Goal: Information Seeking & Learning: Learn about a topic

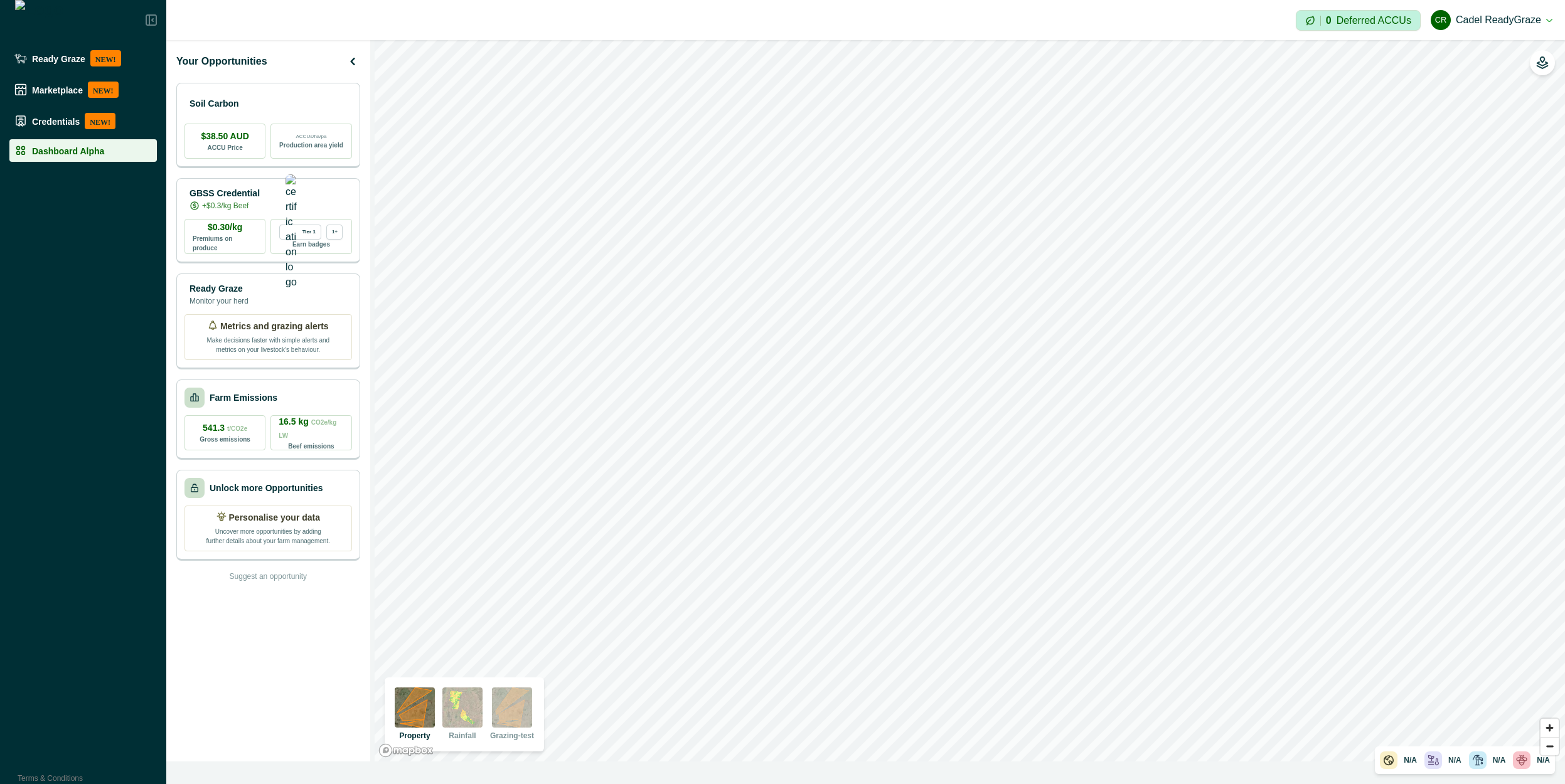
click at [319, 66] on div "Your Opportunities" at bounding box center [268, 61] width 184 height 22
click at [517, 706] on img at bounding box center [512, 707] width 40 height 40
click at [426, 708] on img at bounding box center [415, 707] width 40 height 40
click at [454, 705] on img at bounding box center [462, 707] width 40 height 40
click at [278, 20] on div "Impersonation Mode 0 Deferred ACCUs CR Cadel ReadyGraze Sign out" at bounding box center [865, 20] width 1398 height 40
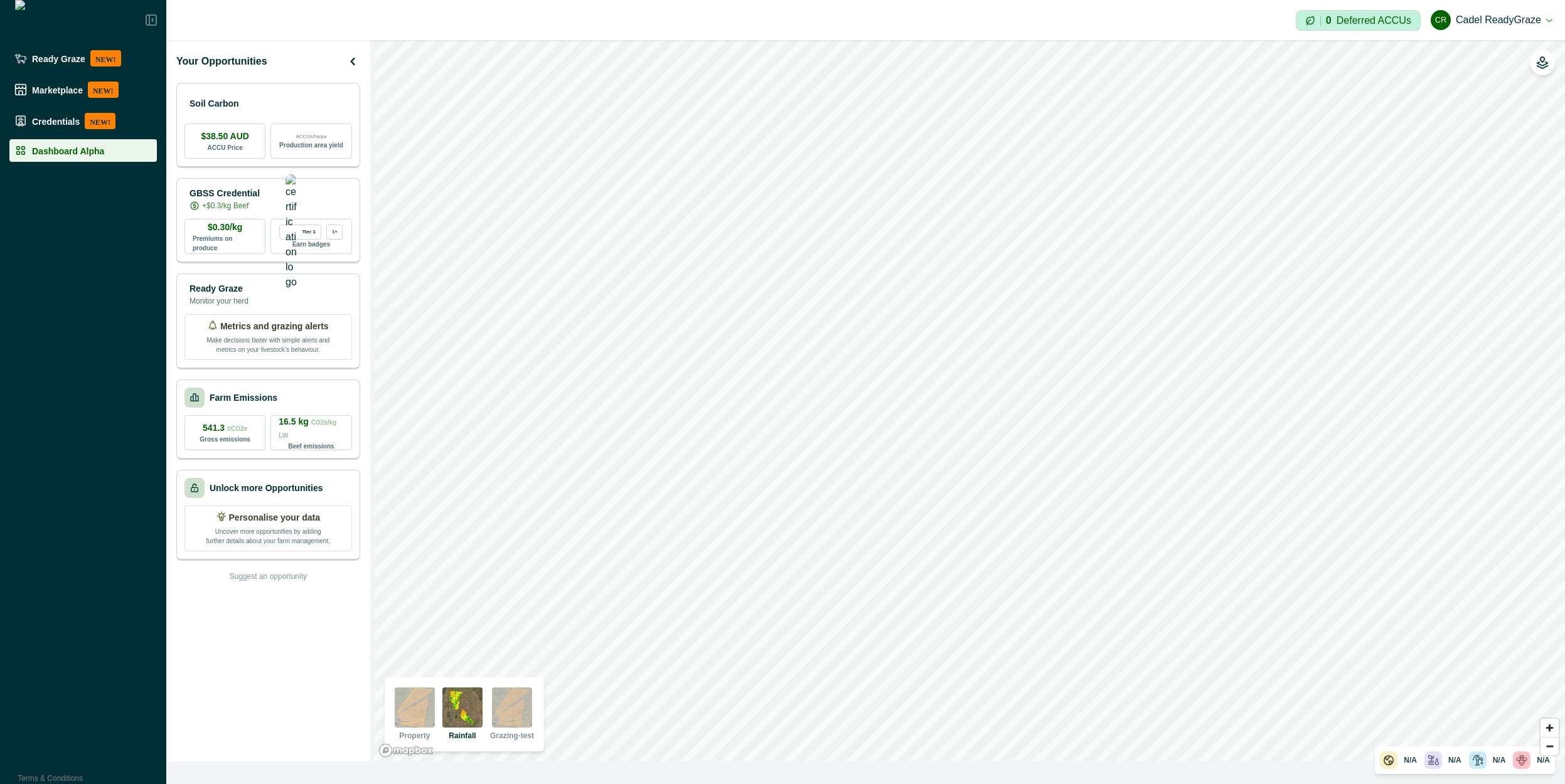
click at [291, 15] on div "Impersonation Mode 0 Deferred ACCUs CR Cadel ReadyGraze Sign out" at bounding box center [865, 20] width 1398 height 40
click at [349, 65] on icon "button" at bounding box center [352, 61] width 15 height 15
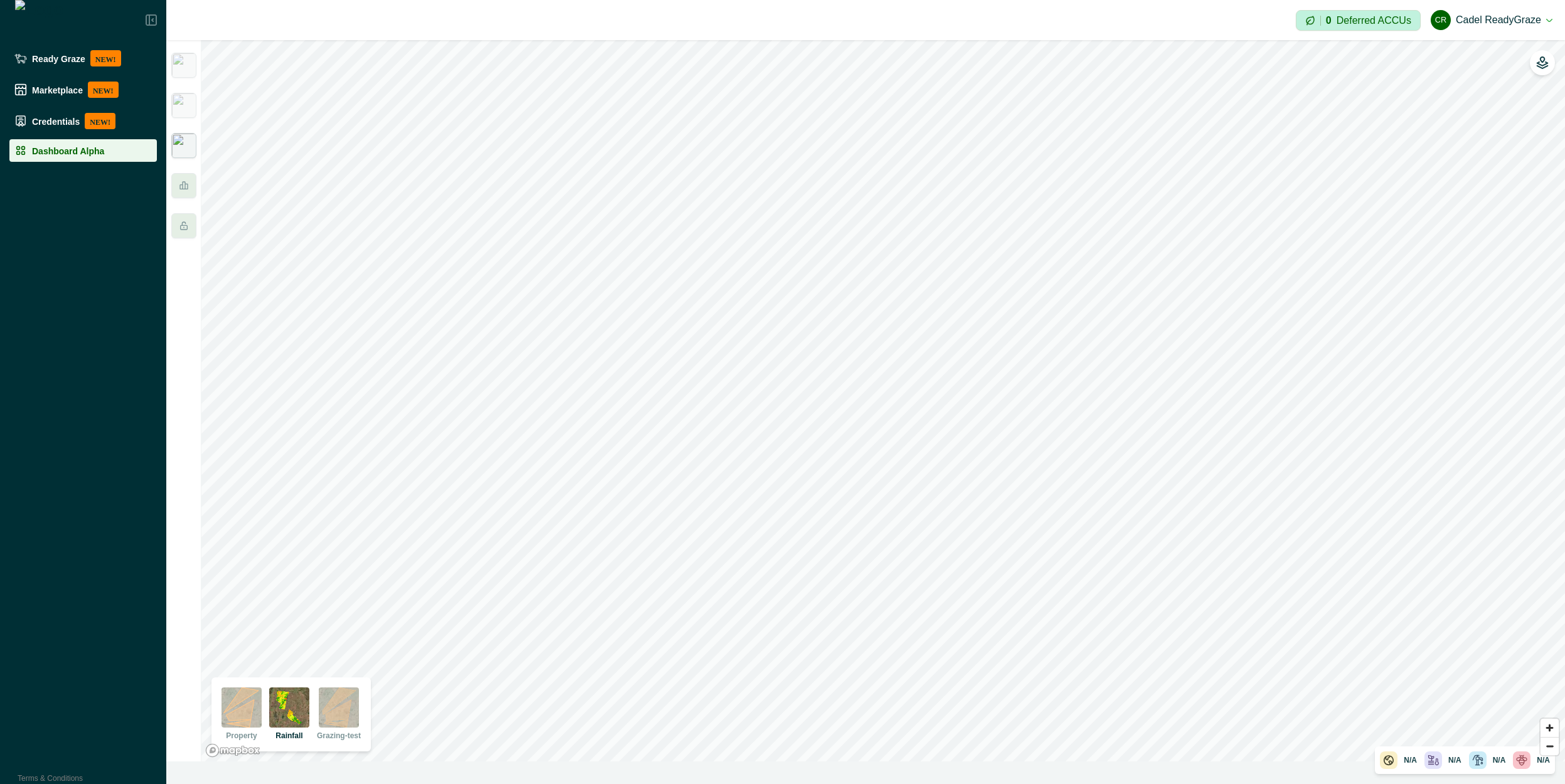
click at [186, 135] on img at bounding box center [183, 145] width 25 height 25
click at [186, 111] on img at bounding box center [183, 105] width 25 height 25
click at [189, 178] on div at bounding box center [183, 185] width 25 height 25
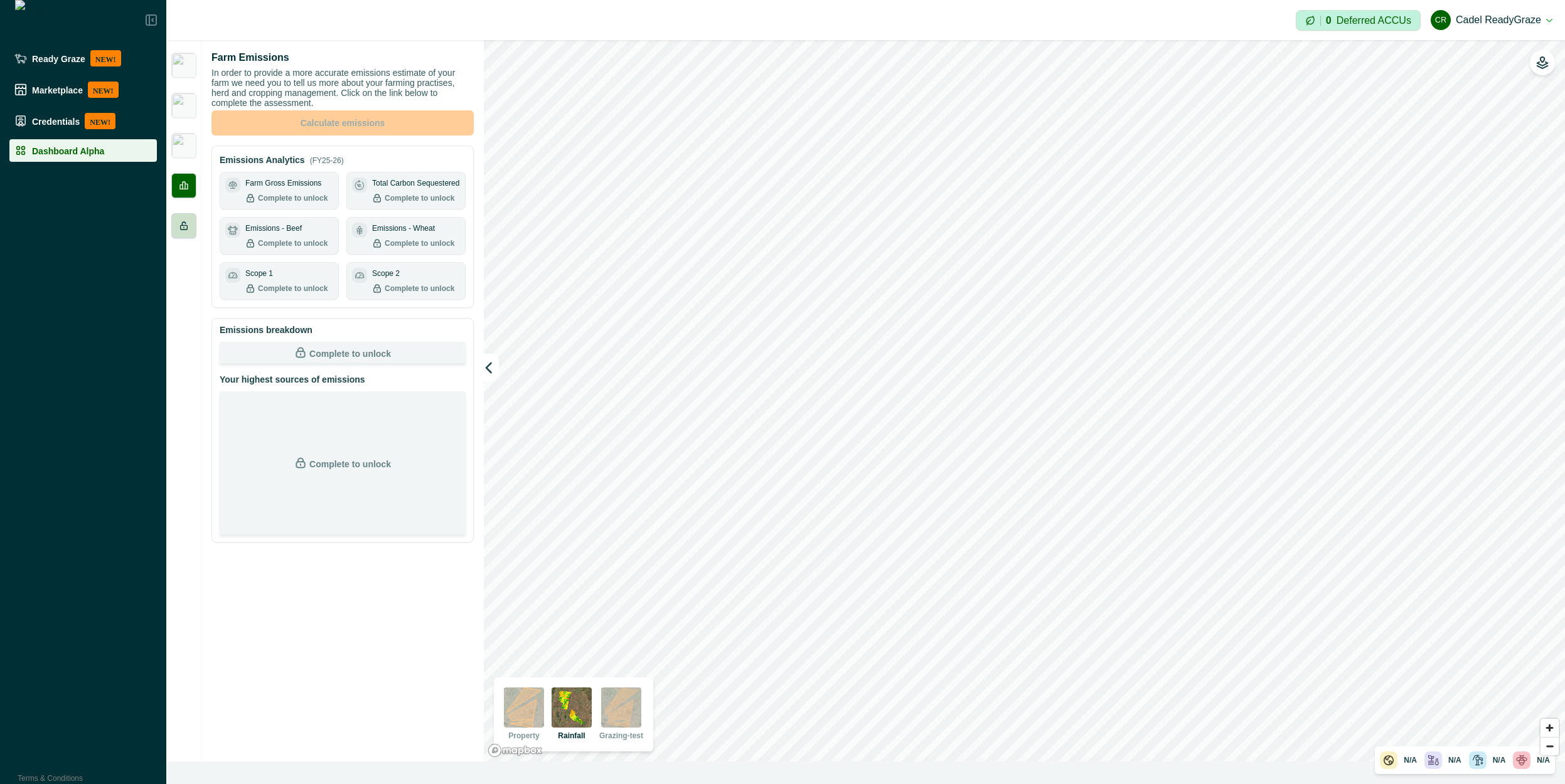
click at [187, 226] on icon at bounding box center [183, 226] width 7 height 8
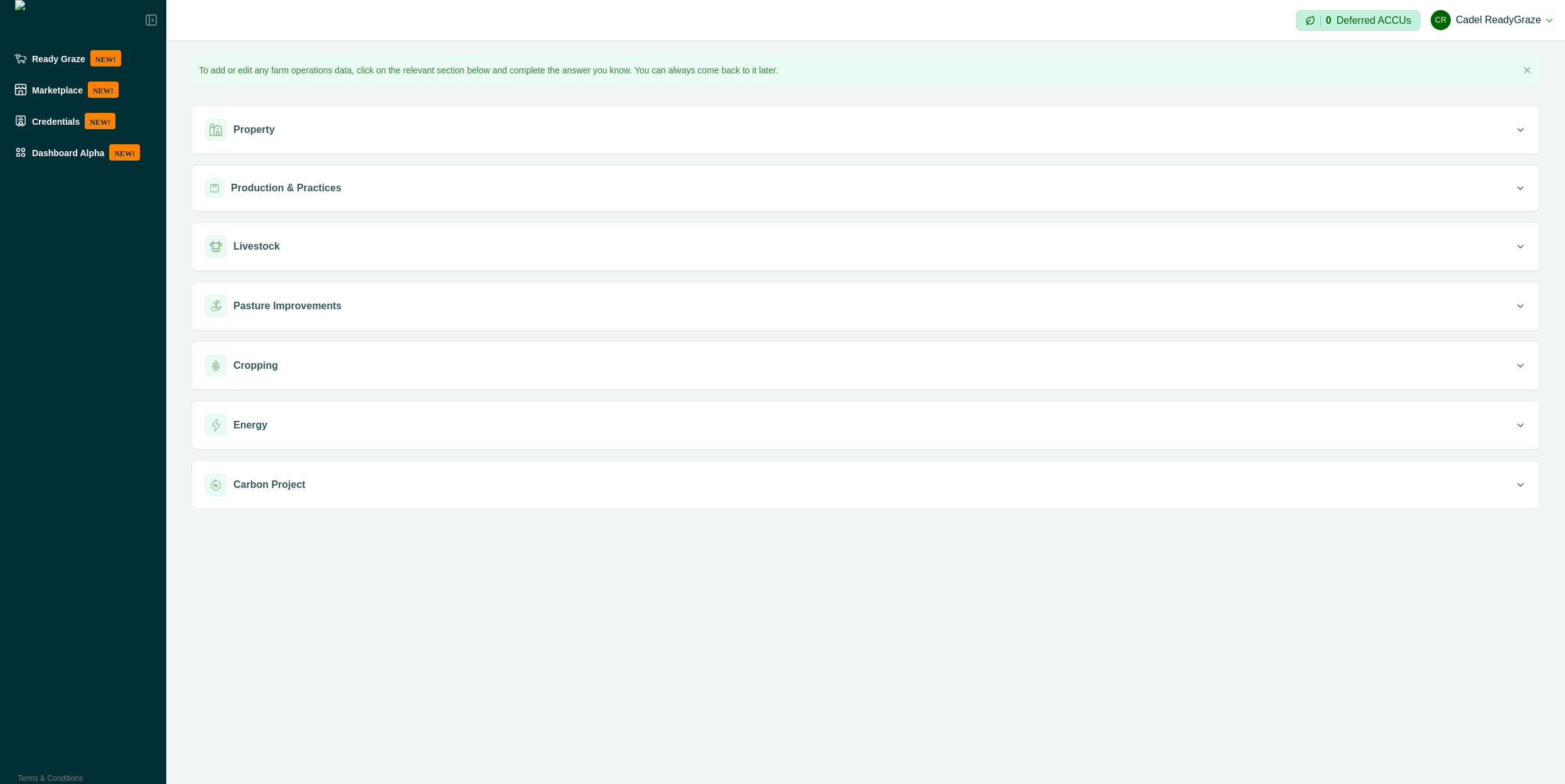
click at [185, 154] on div "**********" at bounding box center [865, 275] width 1398 height 469
click at [53, 63] on div "Ready Graze NEW!" at bounding box center [83, 58] width 137 height 16
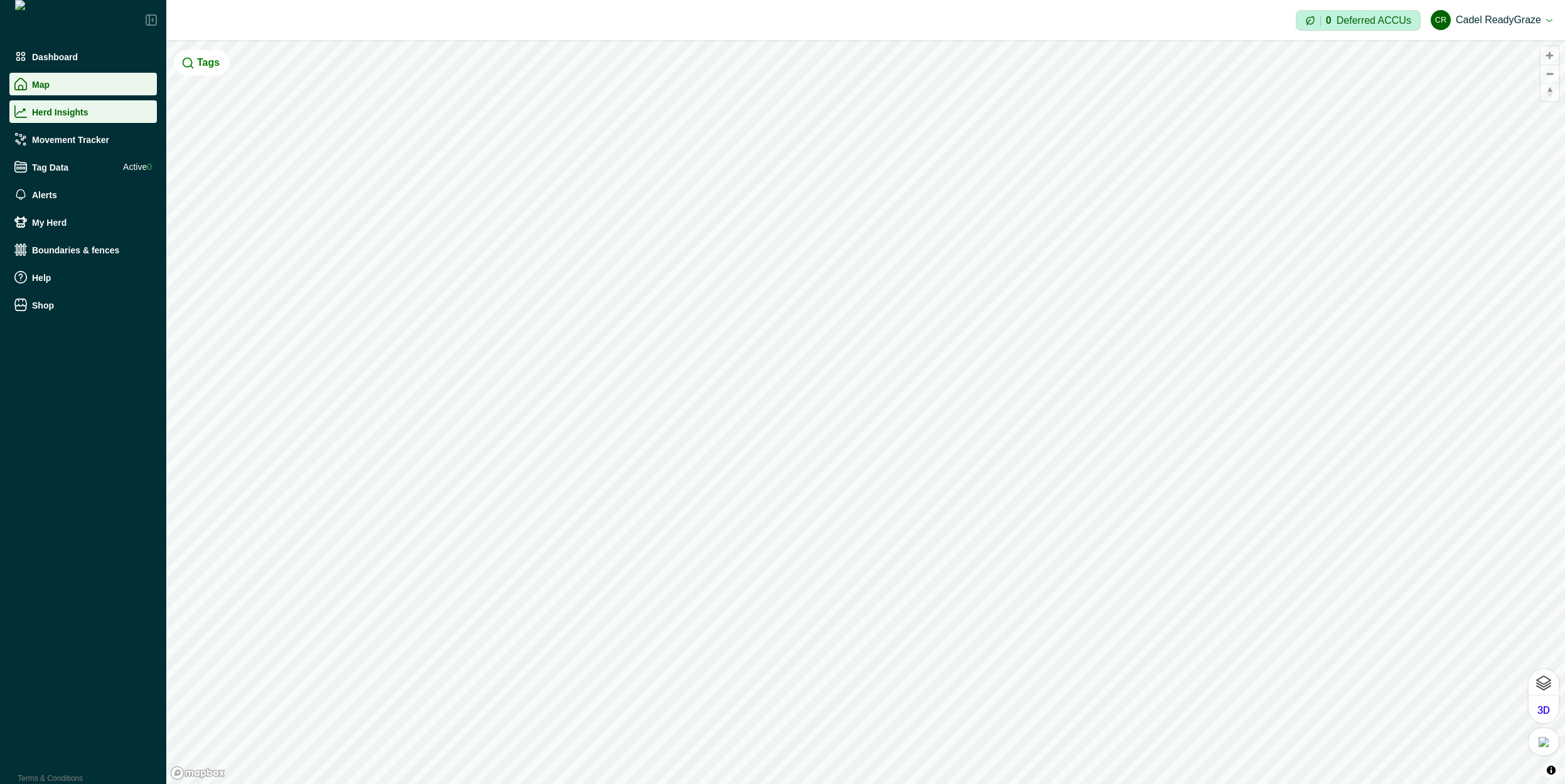
click at [69, 115] on p "Herd Insights" at bounding box center [60, 111] width 56 height 10
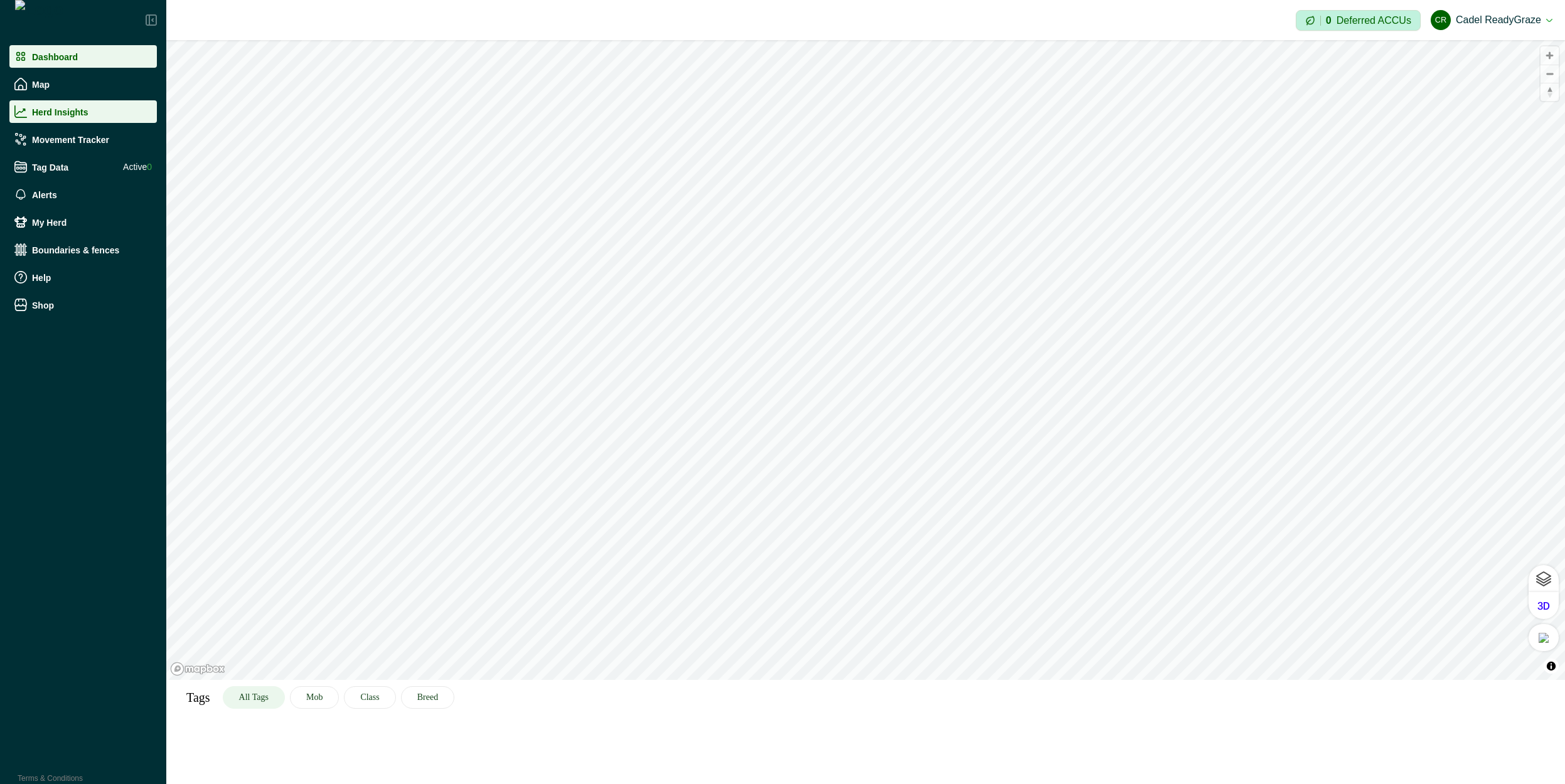
click at [70, 56] on p "Dashboard" at bounding box center [54, 56] width 46 height 10
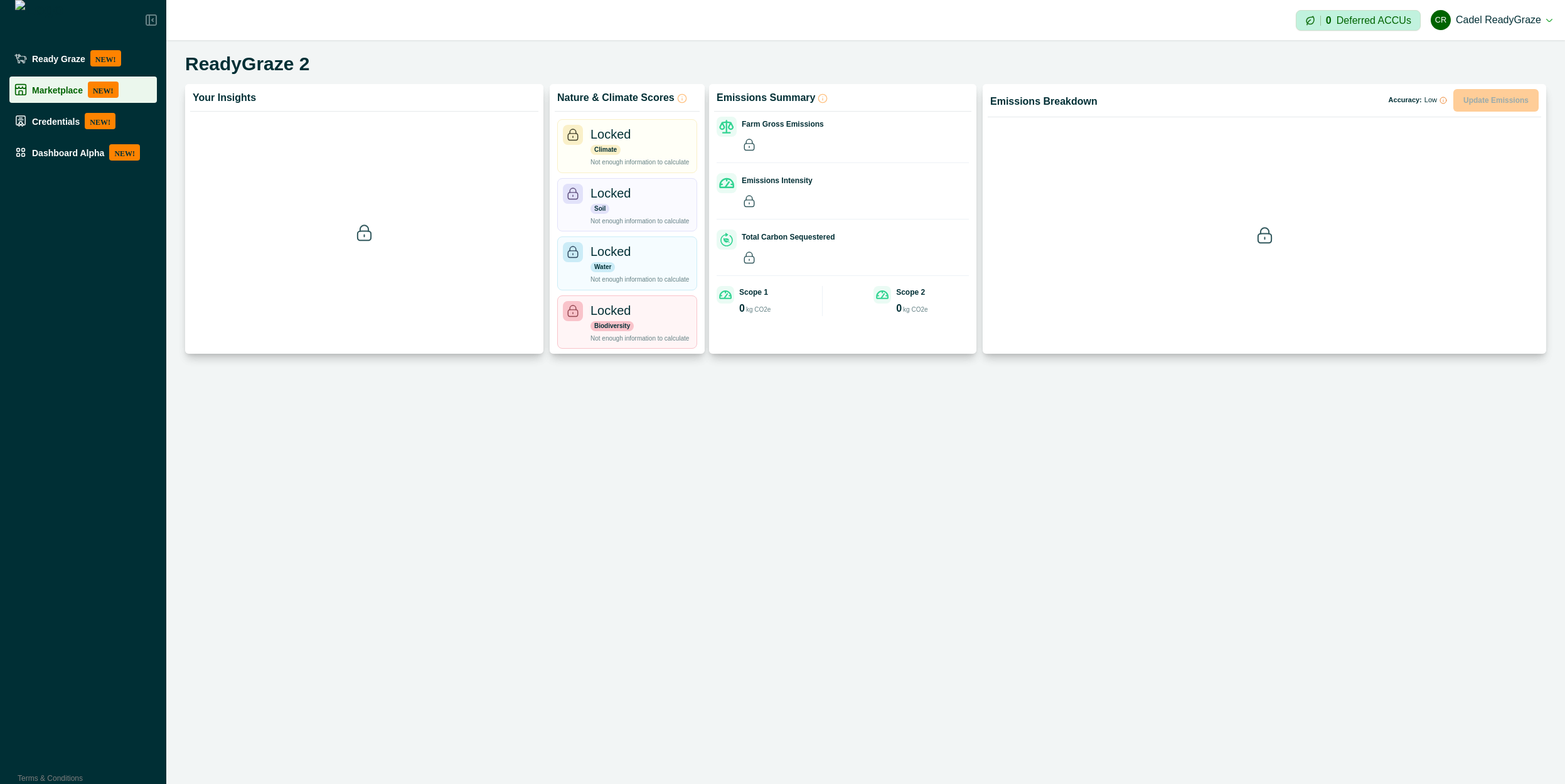
click at [59, 81] on div "Marketplace NEW!" at bounding box center [83, 89] width 137 height 16
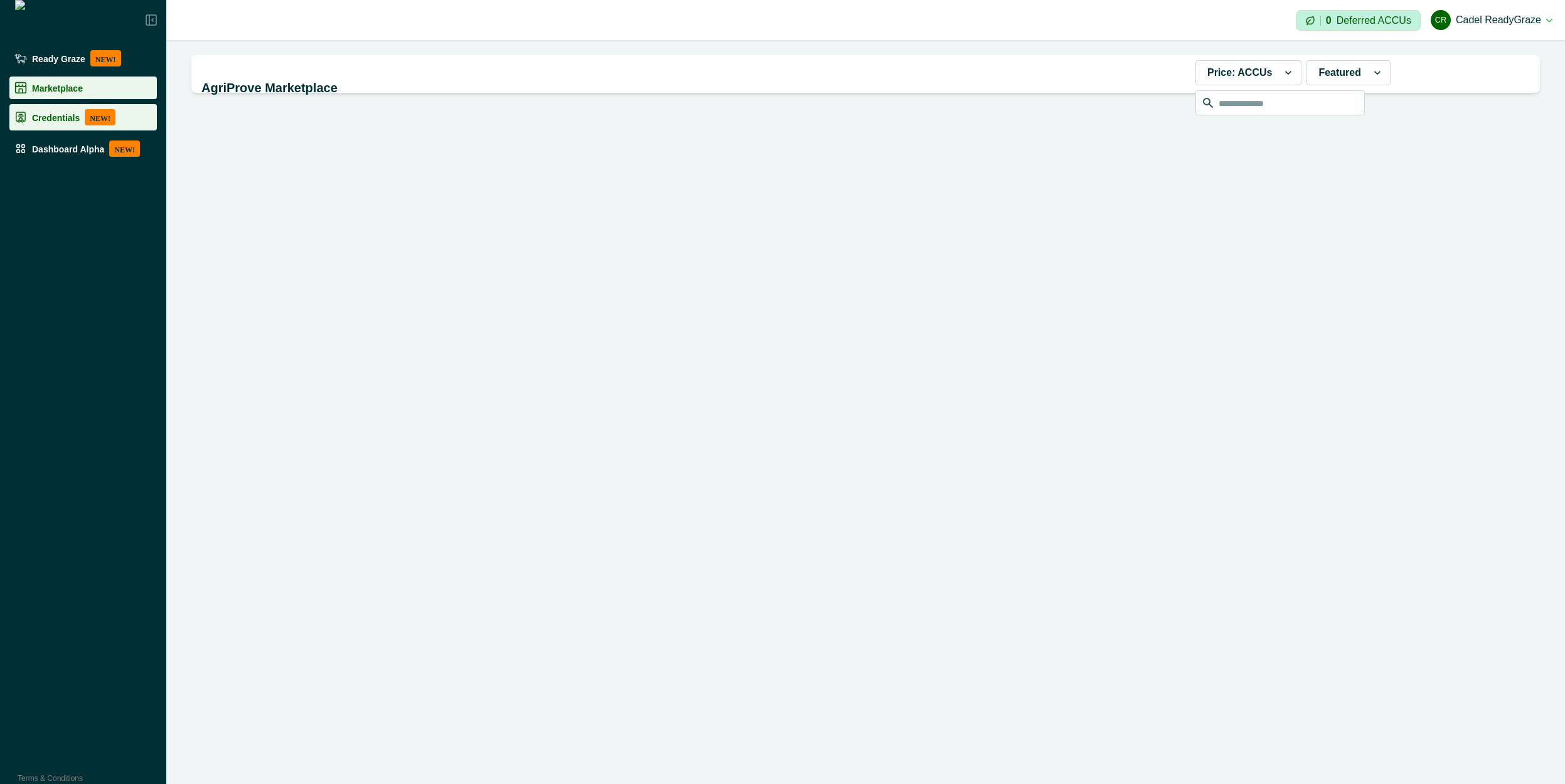
click at [51, 109] on div "Credentials NEW!" at bounding box center [83, 117] width 137 height 16
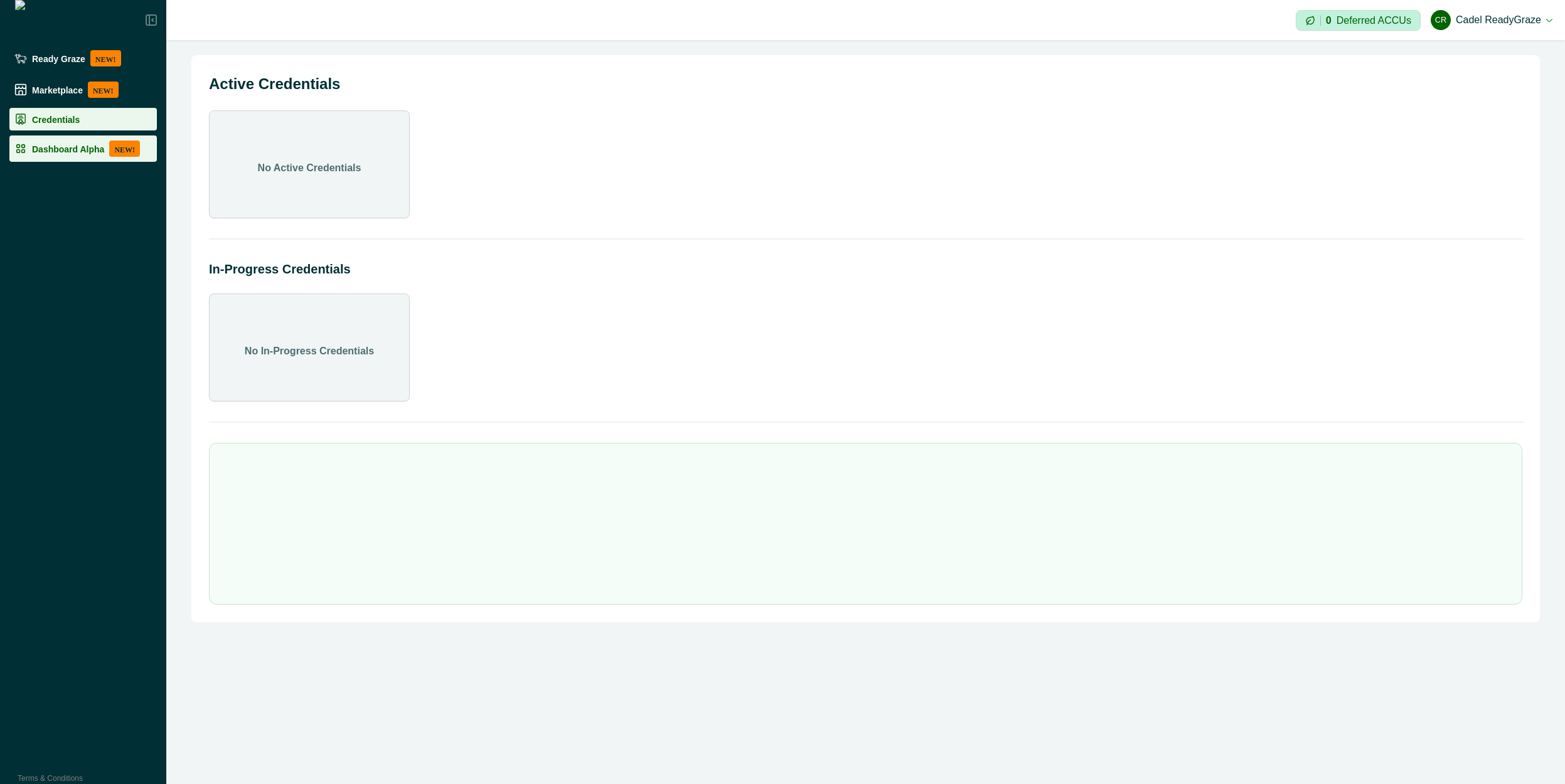
click at [56, 145] on p "Dashboard Alpha" at bounding box center [68, 149] width 72 height 10
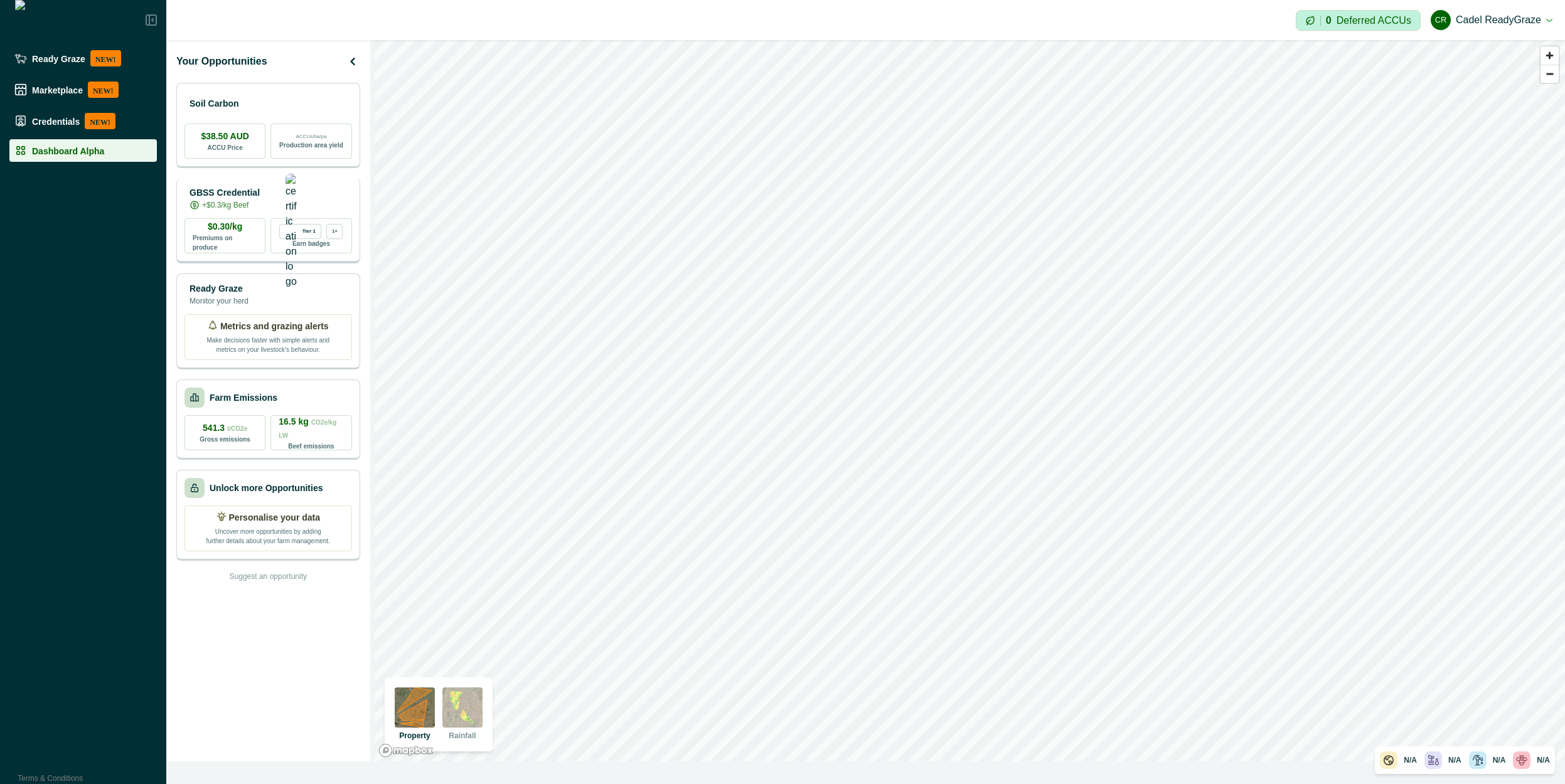
click at [308, 199] on div "GBSS Credential +$0.3/kg Beef" at bounding box center [268, 198] width 167 height 25
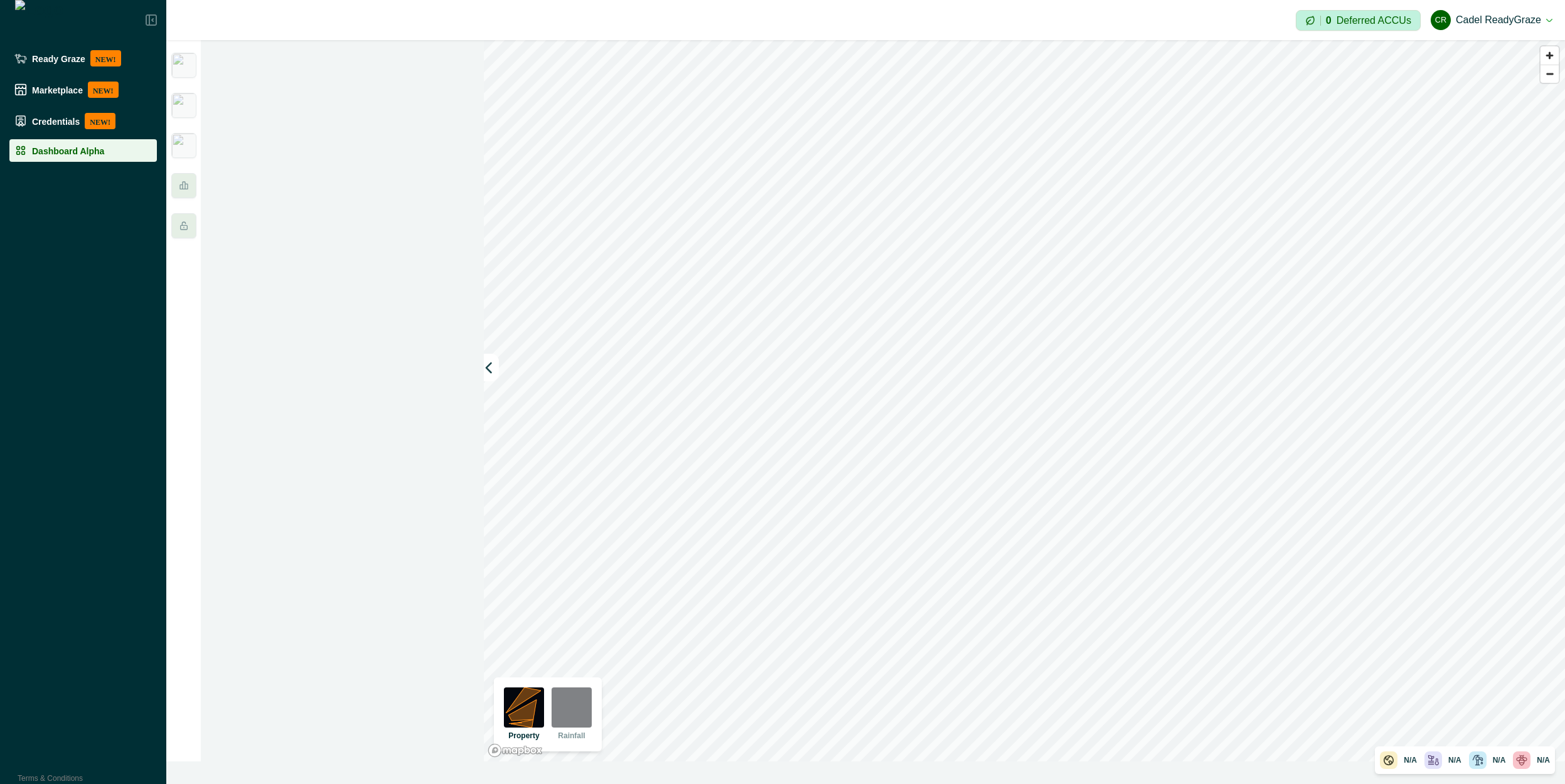
click at [368, 186] on div at bounding box center [324, 401] width 317 height 721
click at [488, 373] on icon "button" at bounding box center [489, 368] width 13 height 13
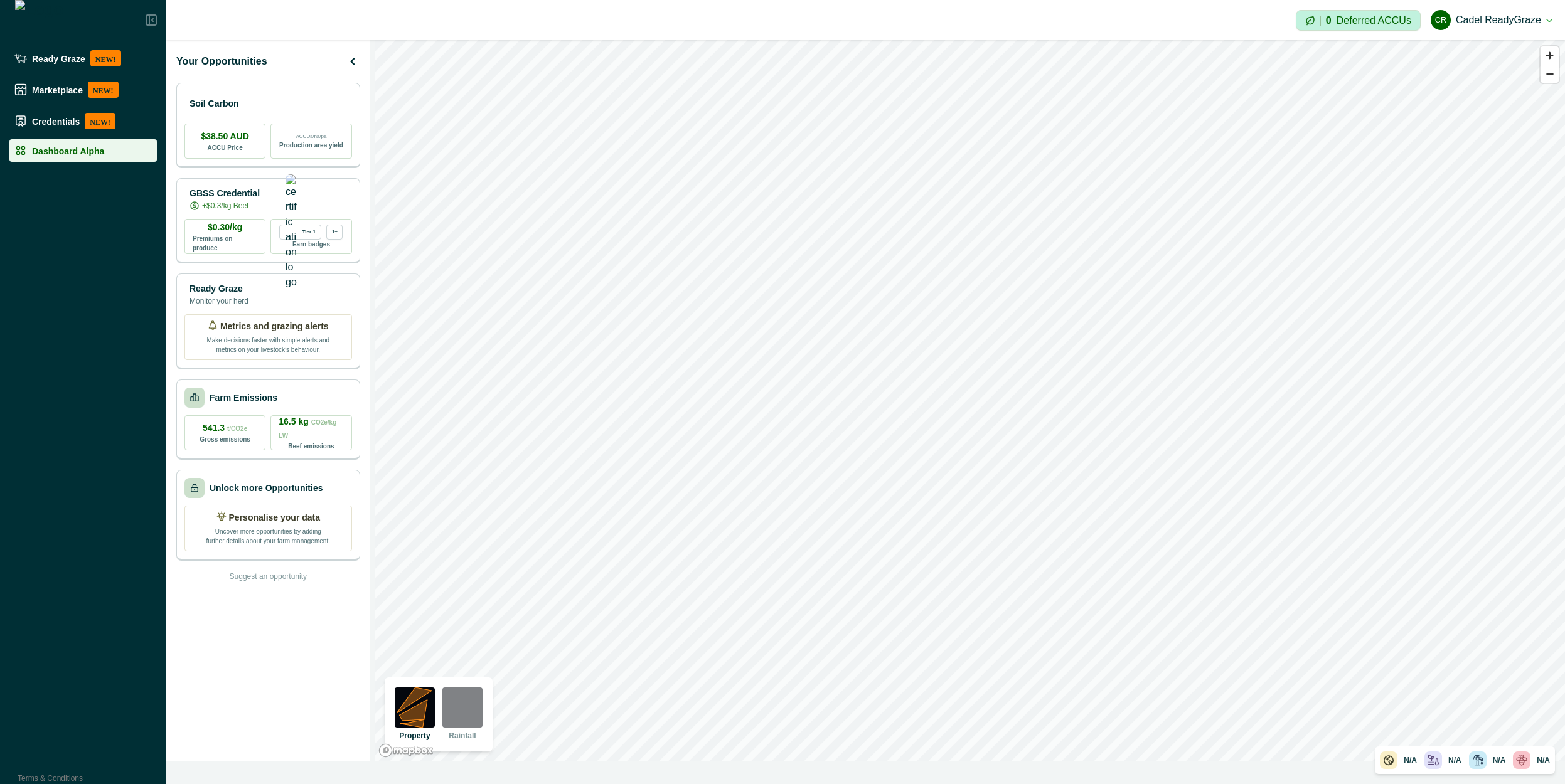
click at [243, 45] on div "Your Opportunities Soil Carbon $38.50 AUD ACCU Price ACCUs/ha/pa Production are…" at bounding box center [268, 401] width 204 height 721
click at [245, 632] on div "Your Opportunities Soil Carbon $38.50 AUD ACCU Price ACCUs/ha/pa Production are…" at bounding box center [268, 401] width 204 height 721
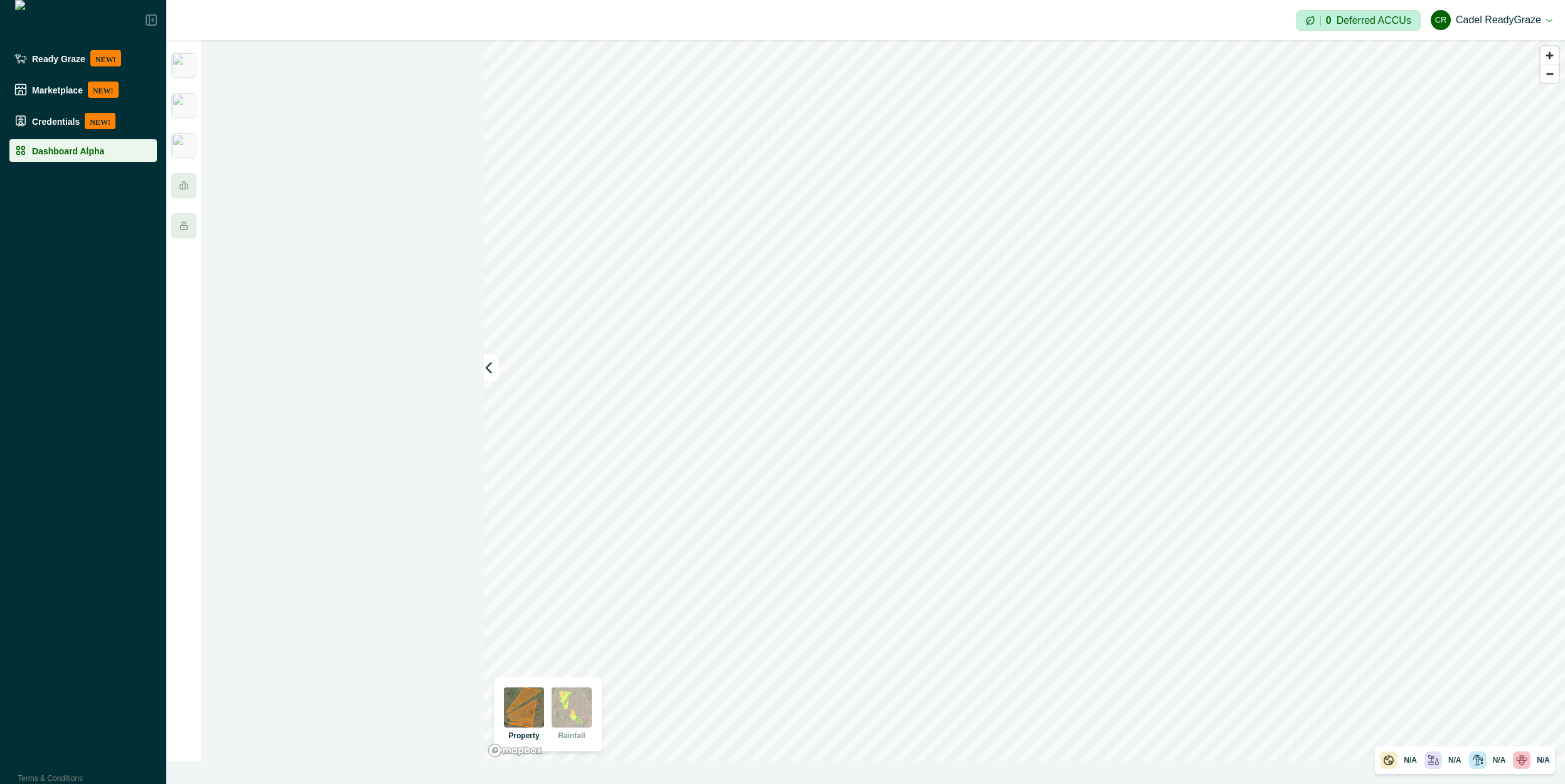
click at [311, 111] on div at bounding box center [324, 401] width 317 height 721
click at [188, 149] on img at bounding box center [183, 145] width 25 height 25
click at [194, 111] on img at bounding box center [183, 105] width 25 height 25
click at [182, 167] on div at bounding box center [183, 401] width 35 height 721
click at [182, 181] on icon at bounding box center [184, 186] width 10 height 10
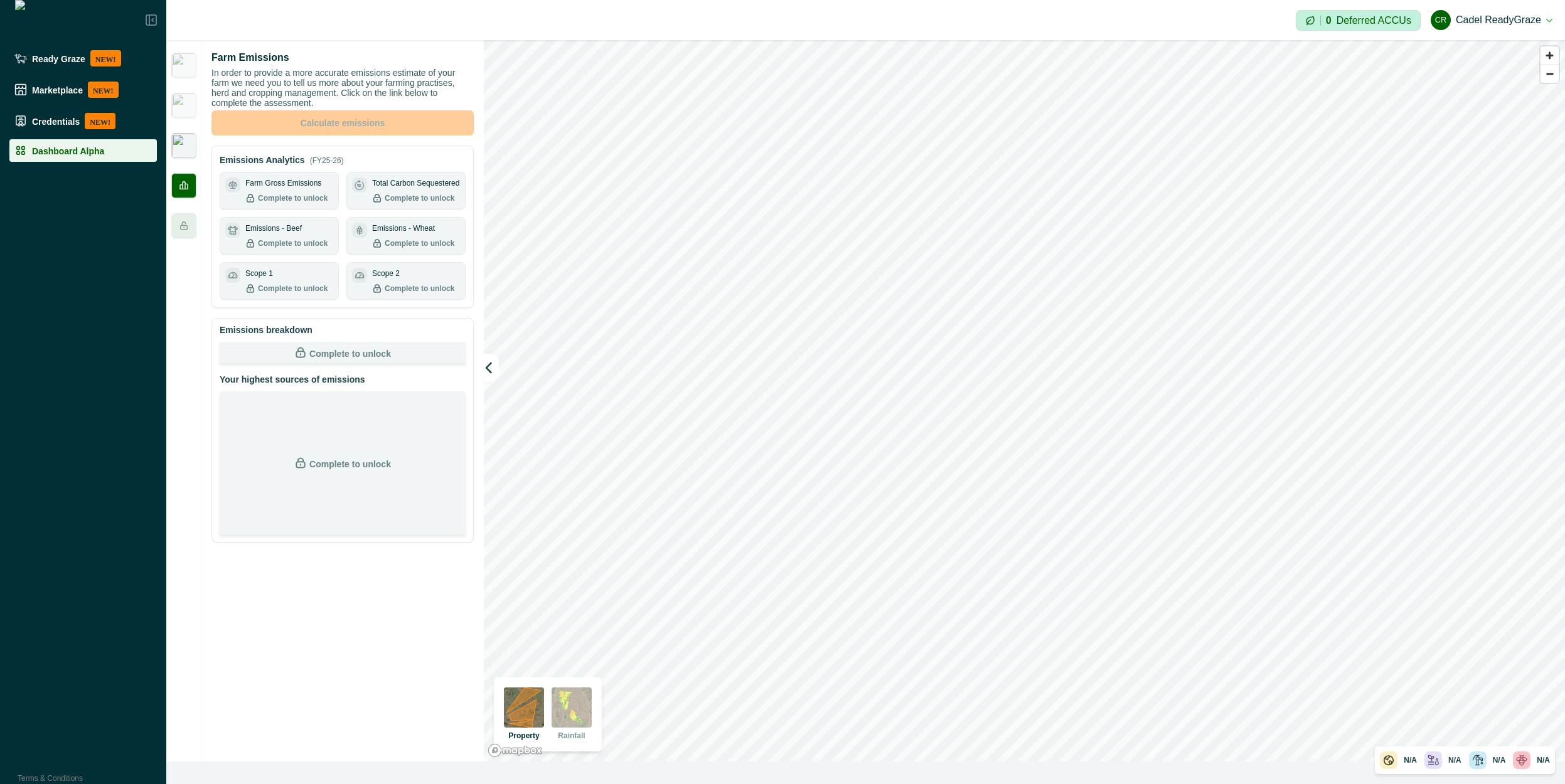
click at [183, 146] on img at bounding box center [183, 145] width 25 height 25
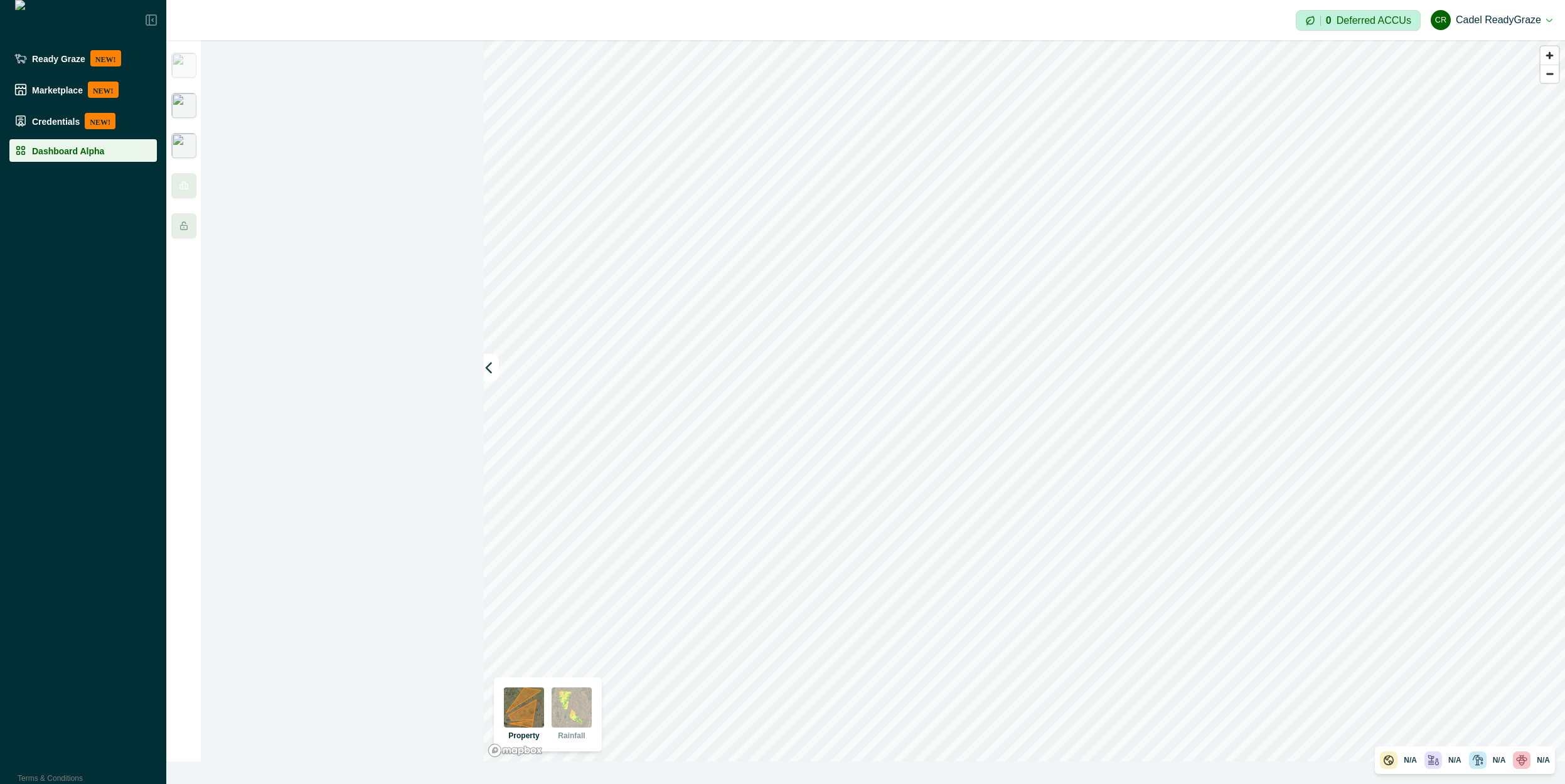
click at [195, 96] on img at bounding box center [183, 105] width 25 height 25
click at [185, 69] on img at bounding box center [183, 65] width 25 height 25
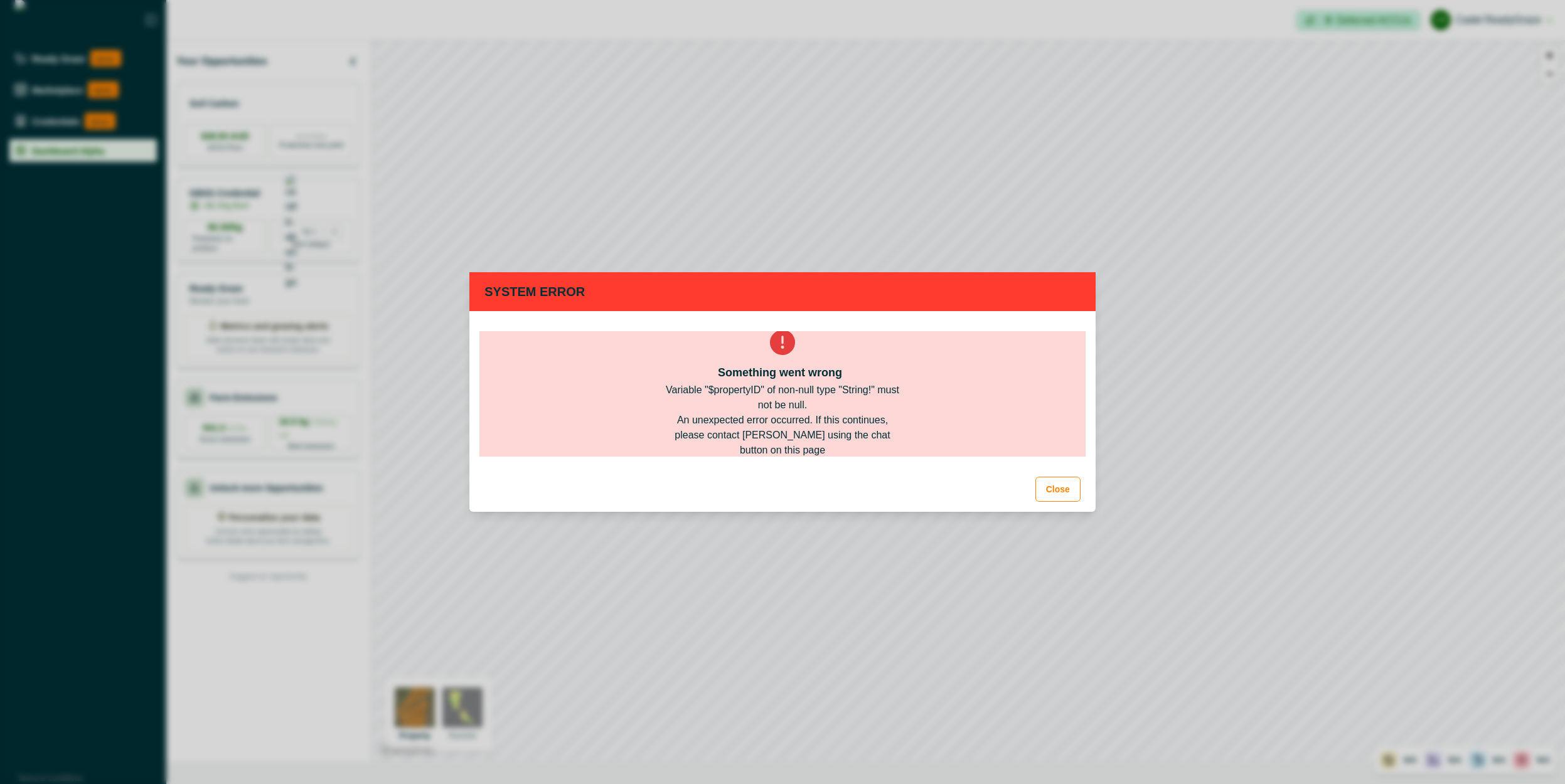
click at [865, 450] on div "Something went wrong Variable "$propertyID" of non-null type "String!" must not…" at bounding box center [783, 394] width 606 height 126
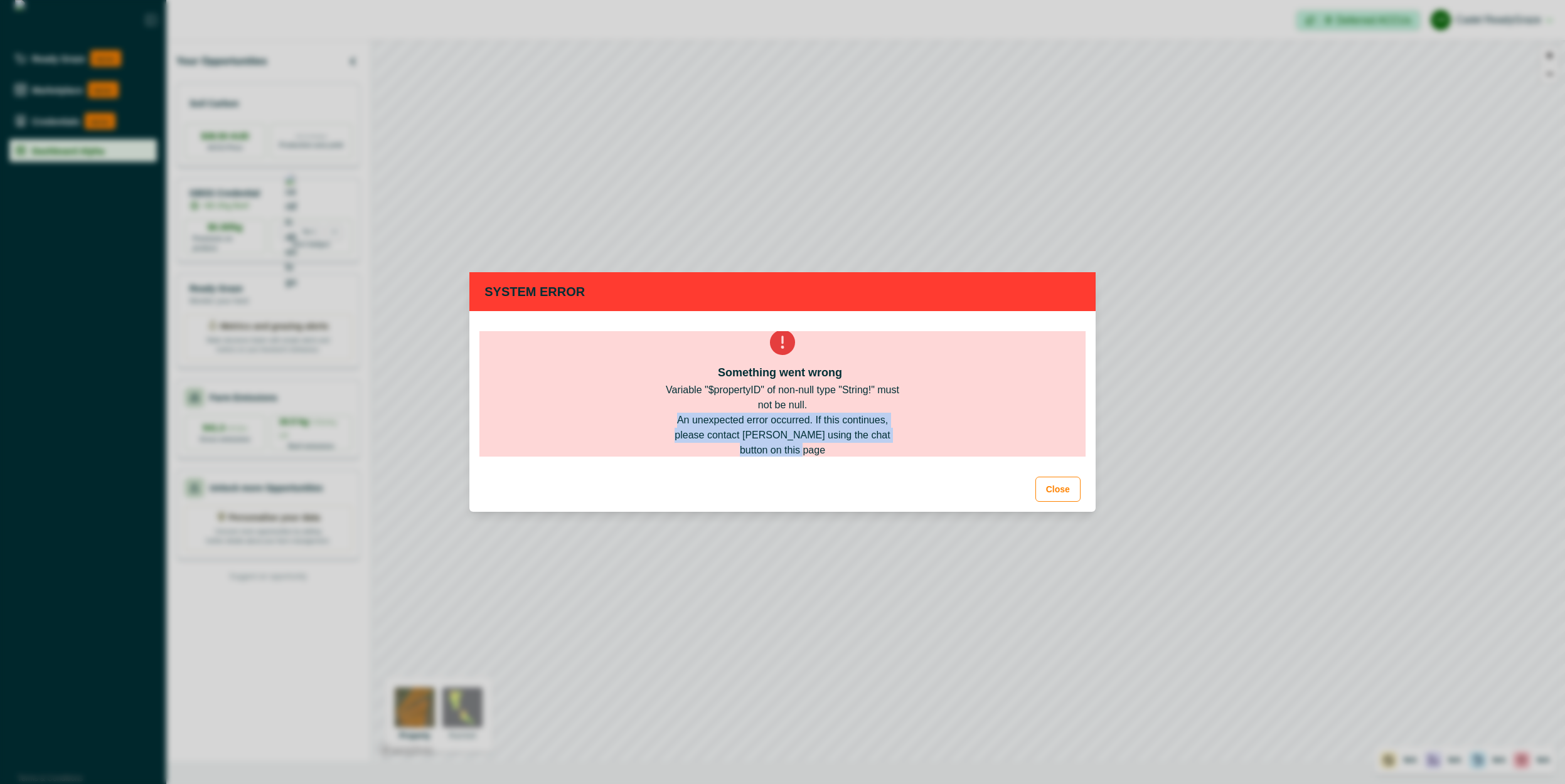
click at [865, 450] on div "Something went wrong Variable "$propertyID" of non-null type "String!" must not…" at bounding box center [783, 394] width 606 height 126
click at [1065, 492] on button "Close" at bounding box center [1057, 489] width 45 height 25
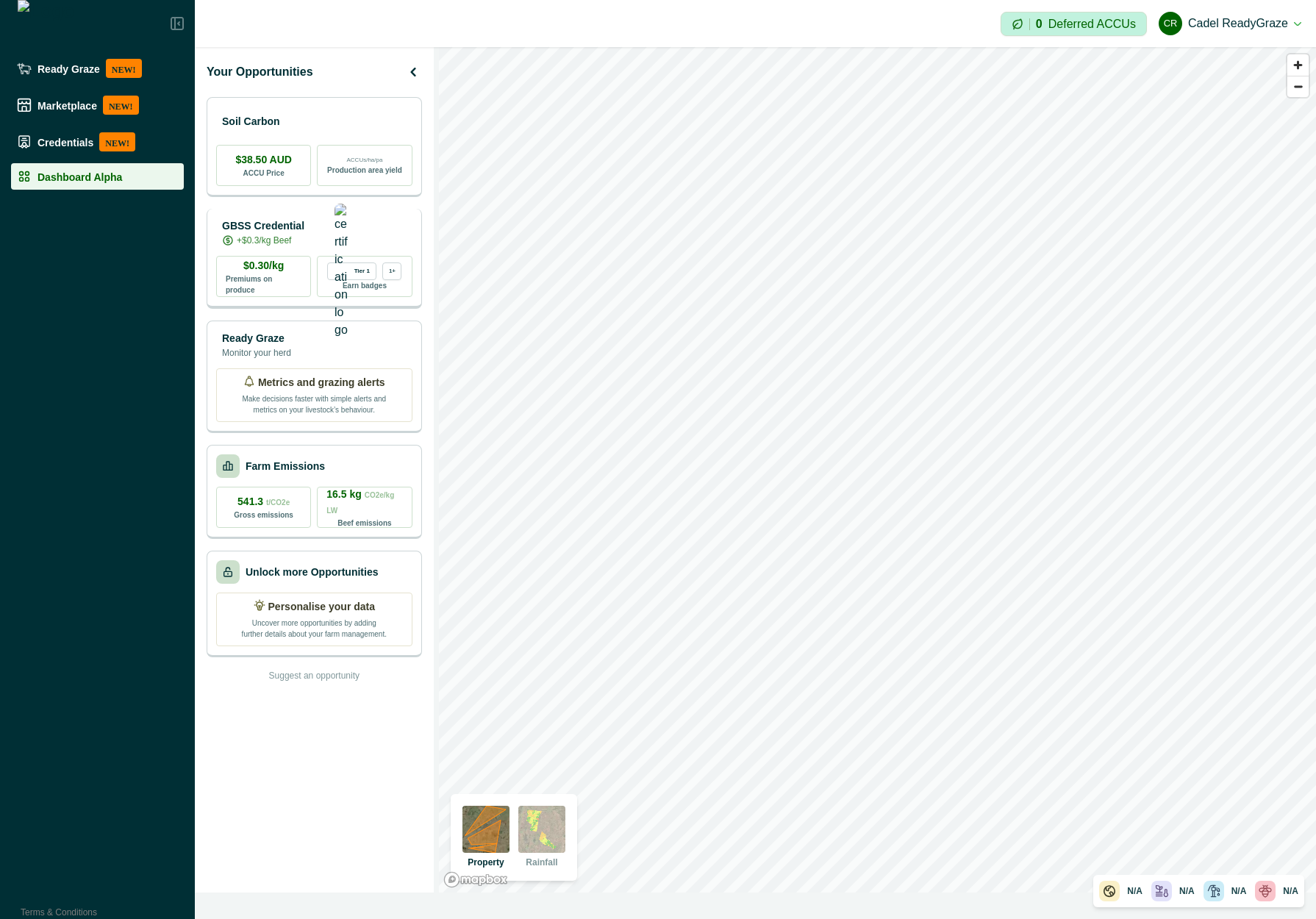
click at [304, 218] on p "GBSS Credential" at bounding box center [264, 226] width 83 height 16
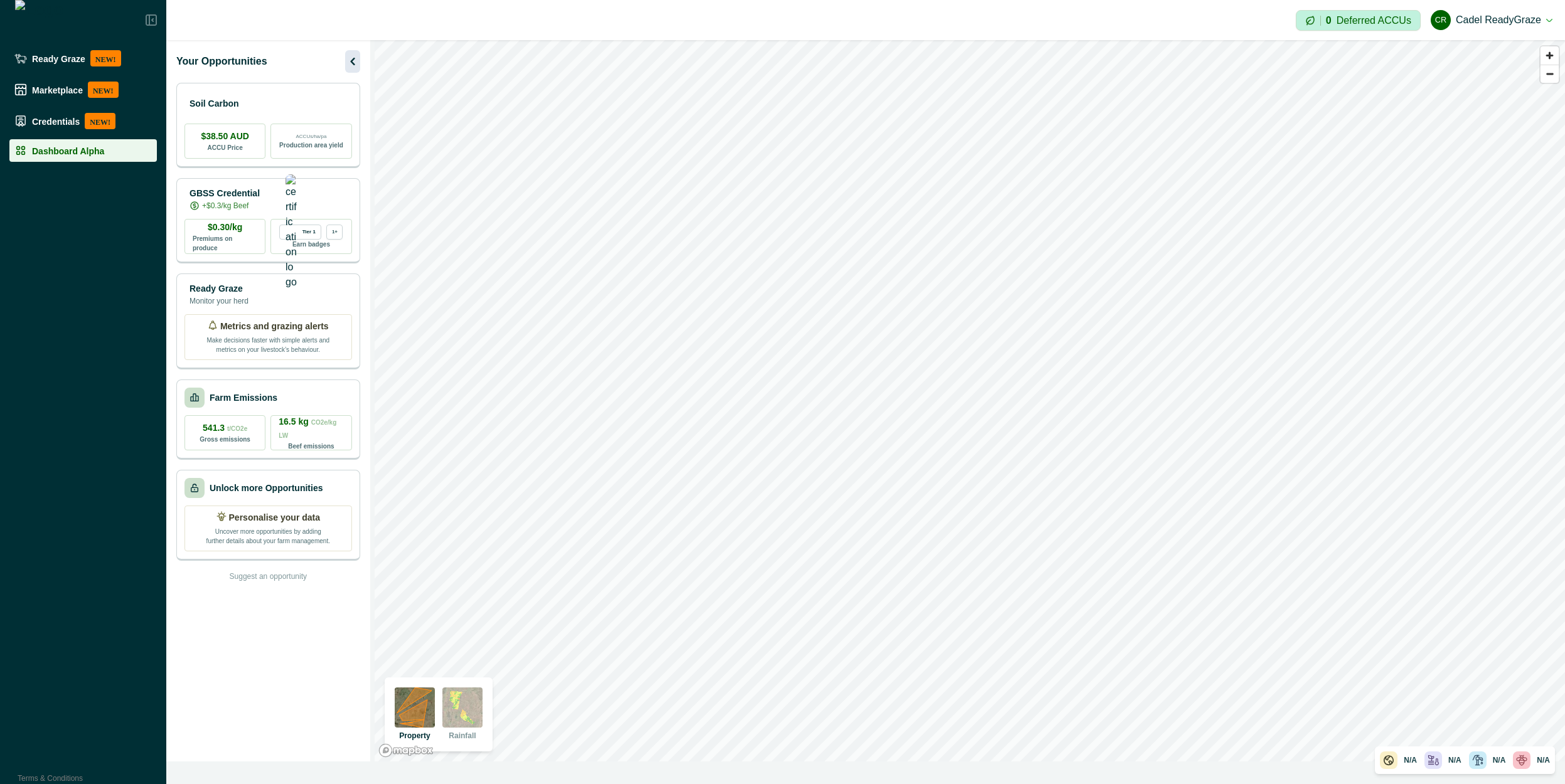
click at [345, 59] on icon "button" at bounding box center [352, 61] width 15 height 15
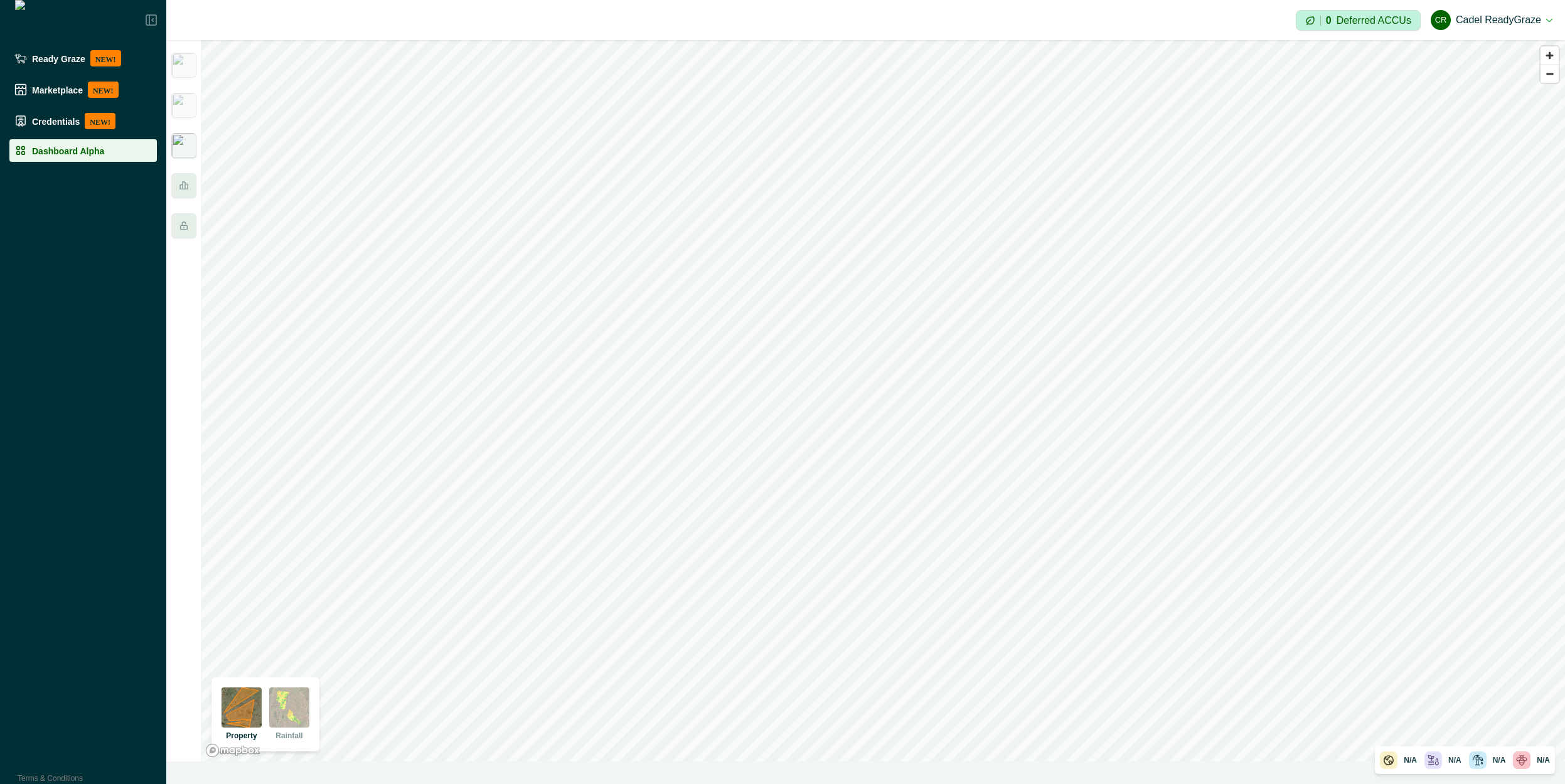
click at [185, 138] on img at bounding box center [183, 145] width 25 height 25
click at [192, 110] on img at bounding box center [183, 105] width 25 height 25
click at [185, 127] on div at bounding box center [183, 401] width 35 height 721
click at [183, 106] on img at bounding box center [183, 105] width 25 height 25
click at [192, 70] on img at bounding box center [183, 65] width 25 height 25
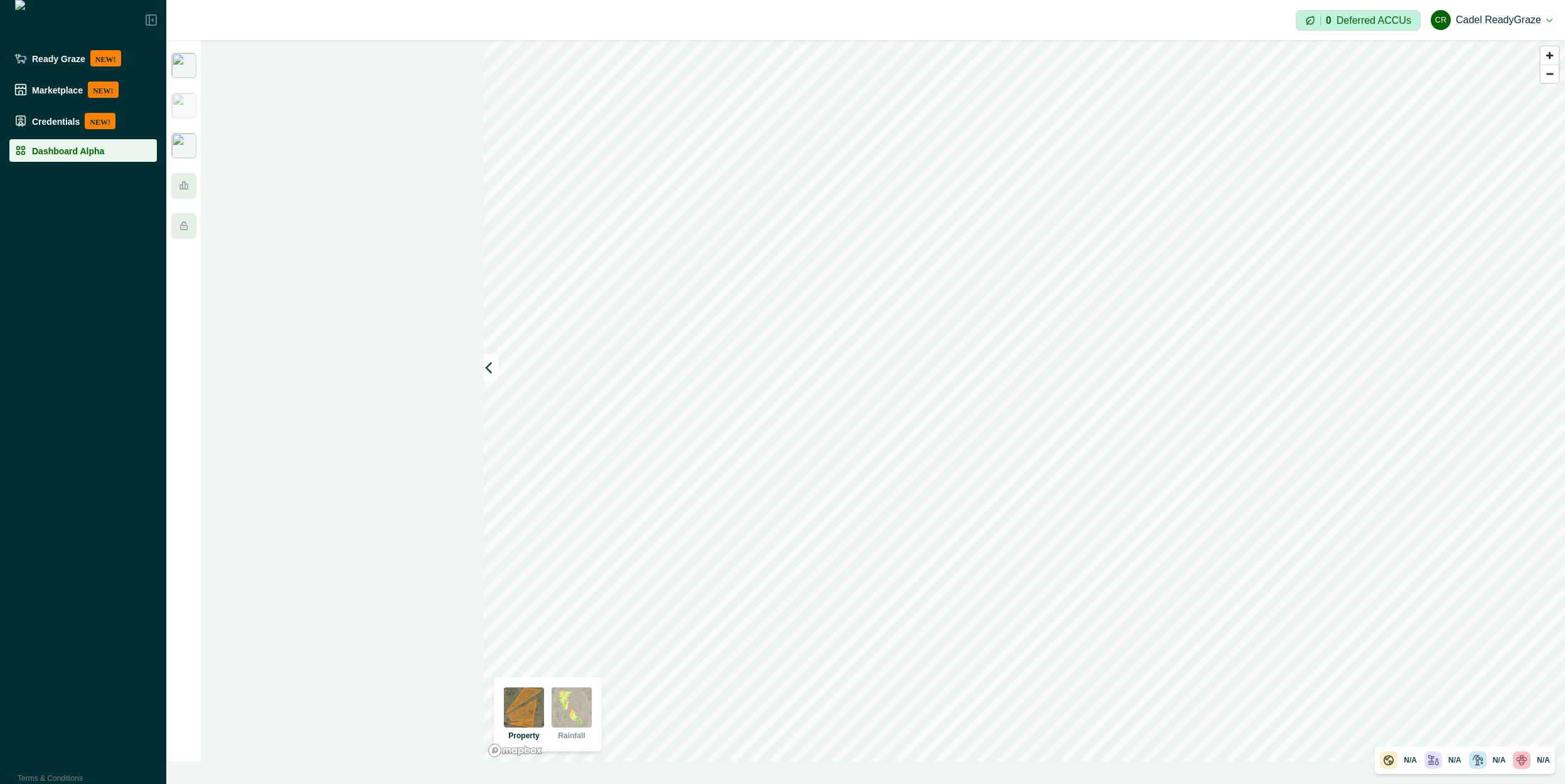
click at [191, 140] on img at bounding box center [183, 145] width 25 height 25
click at [176, 102] on img at bounding box center [183, 105] width 25 height 25
click at [190, 74] on img at bounding box center [183, 65] width 25 height 25
click at [193, 106] on img at bounding box center [183, 105] width 25 height 25
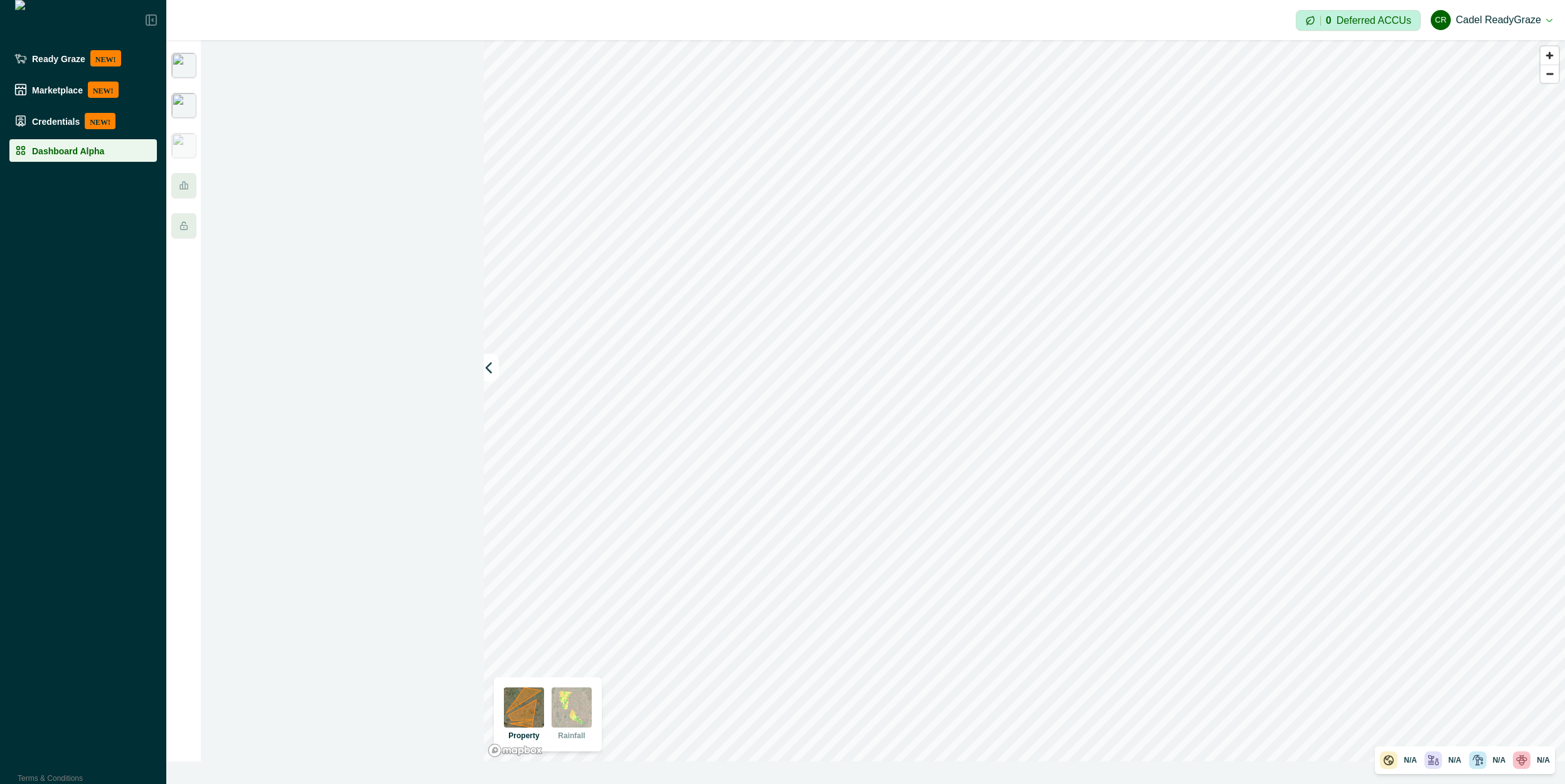
click at [193, 106] on img at bounding box center [183, 105] width 25 height 25
click at [181, 77] on img at bounding box center [183, 65] width 25 height 25
click at [194, 138] on img at bounding box center [183, 145] width 25 height 25
click at [188, 69] on img at bounding box center [183, 65] width 25 height 25
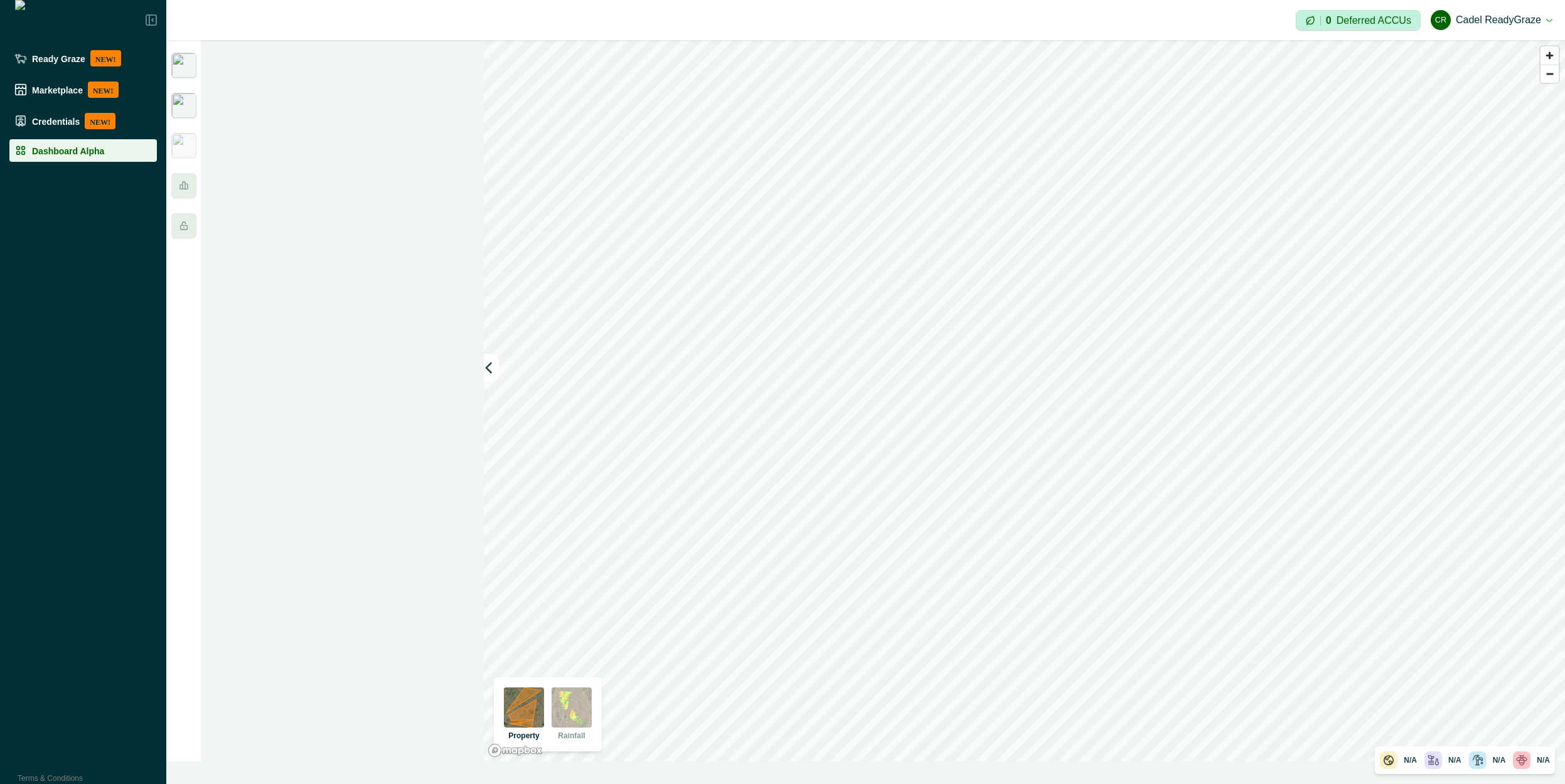
click at [189, 112] on img at bounding box center [183, 105] width 25 height 25
click at [492, 370] on icon "button" at bounding box center [489, 368] width 13 height 13
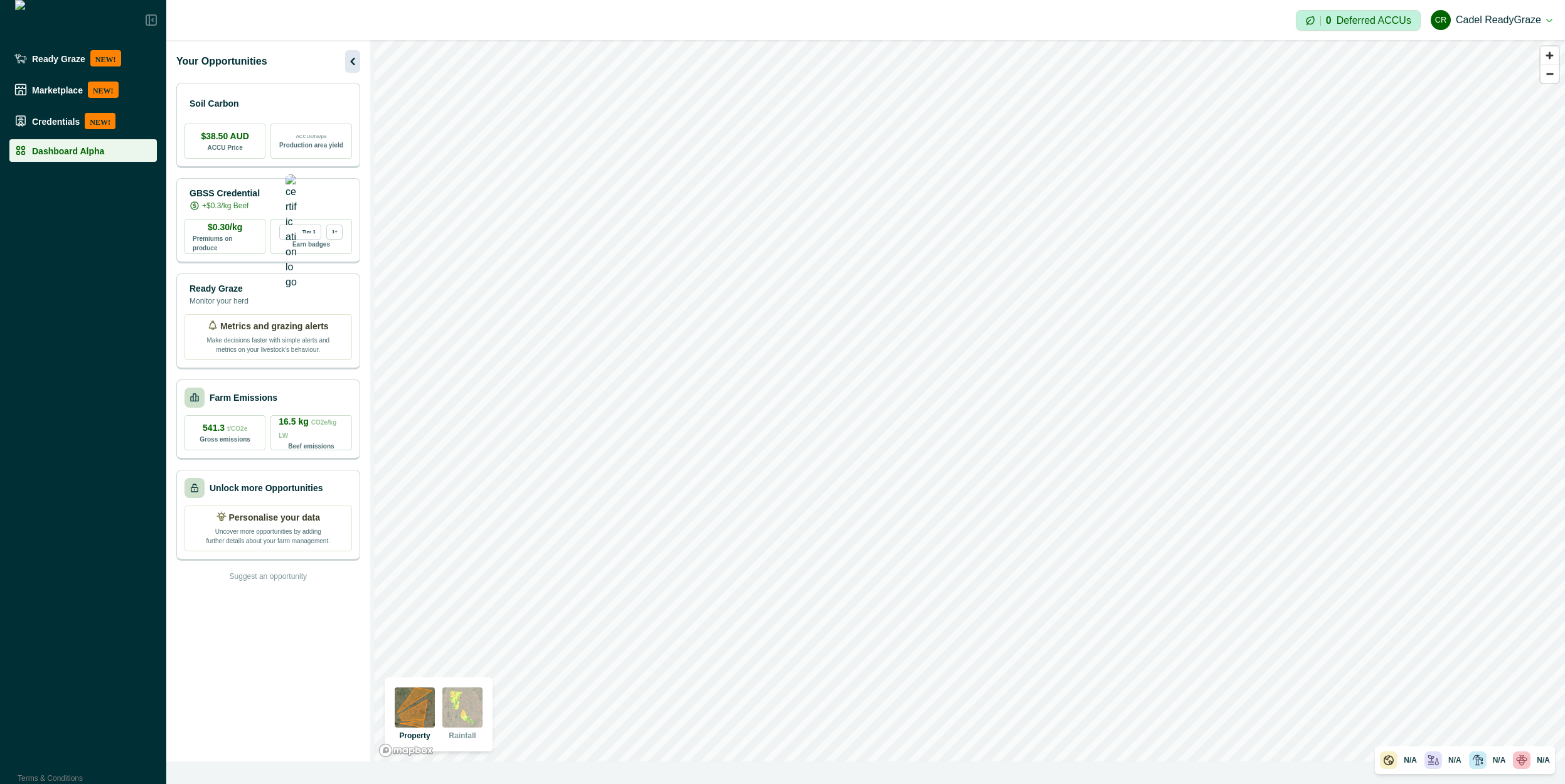
click at [352, 69] on icon "button" at bounding box center [352, 61] width 15 height 15
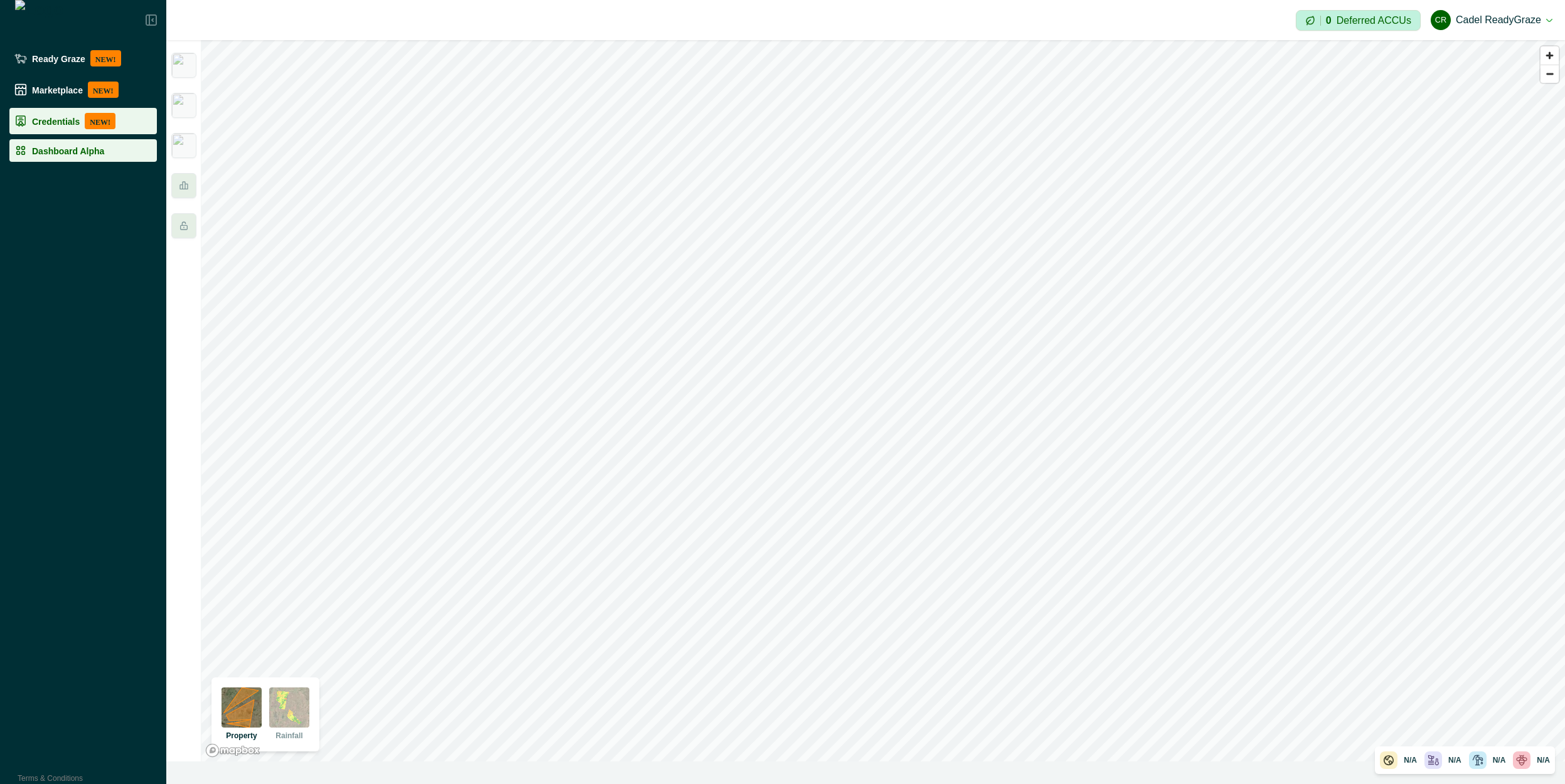
click at [61, 122] on p "Credentials" at bounding box center [56, 121] width 47 height 10
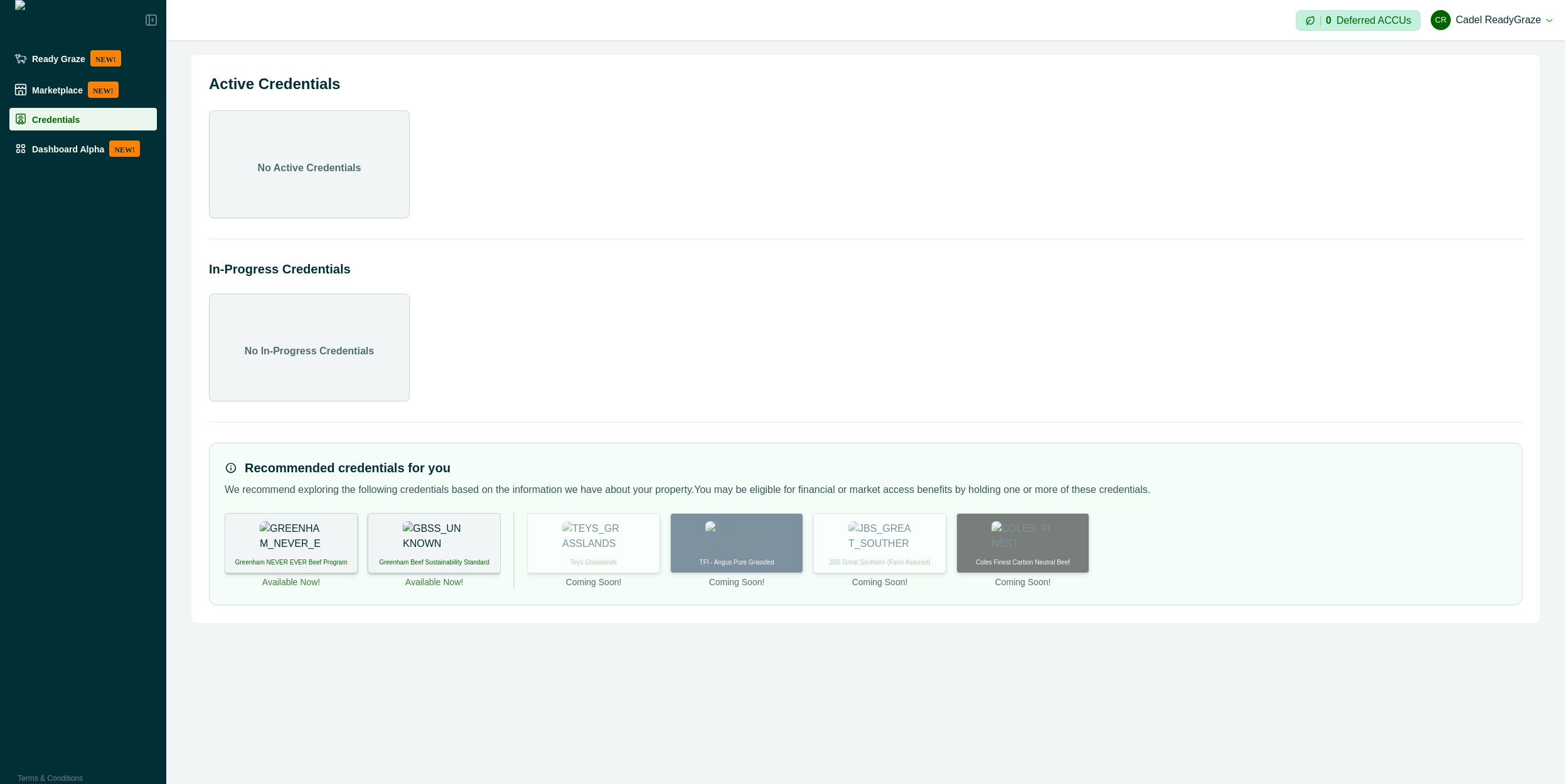
click at [286, 539] on img at bounding box center [291, 537] width 63 height 31
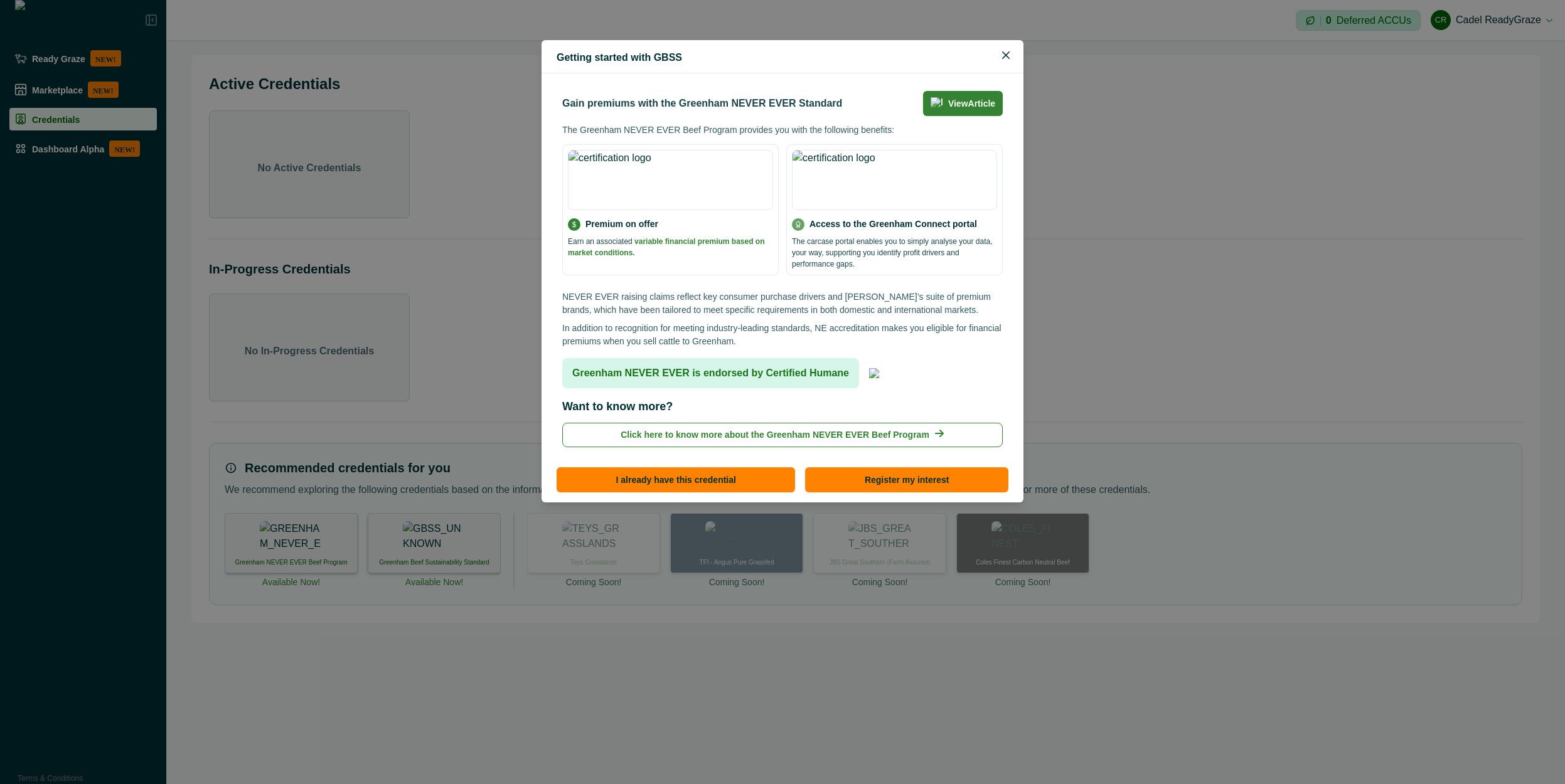
click at [922, 194] on img at bounding box center [894, 180] width 205 height 60
click at [641, 194] on img at bounding box center [670, 180] width 205 height 60
click at [879, 368] on img at bounding box center [874, 373] width 10 height 10
click at [803, 306] on p "NEVER EVER raising claims reflect key consumer purchase drivers and [PERSON_NAM…" at bounding box center [782, 303] width 440 height 26
click at [713, 434] on button "Click here to know more about the Greenham NEVER EVER Beef Program" at bounding box center [782, 435] width 440 height 24
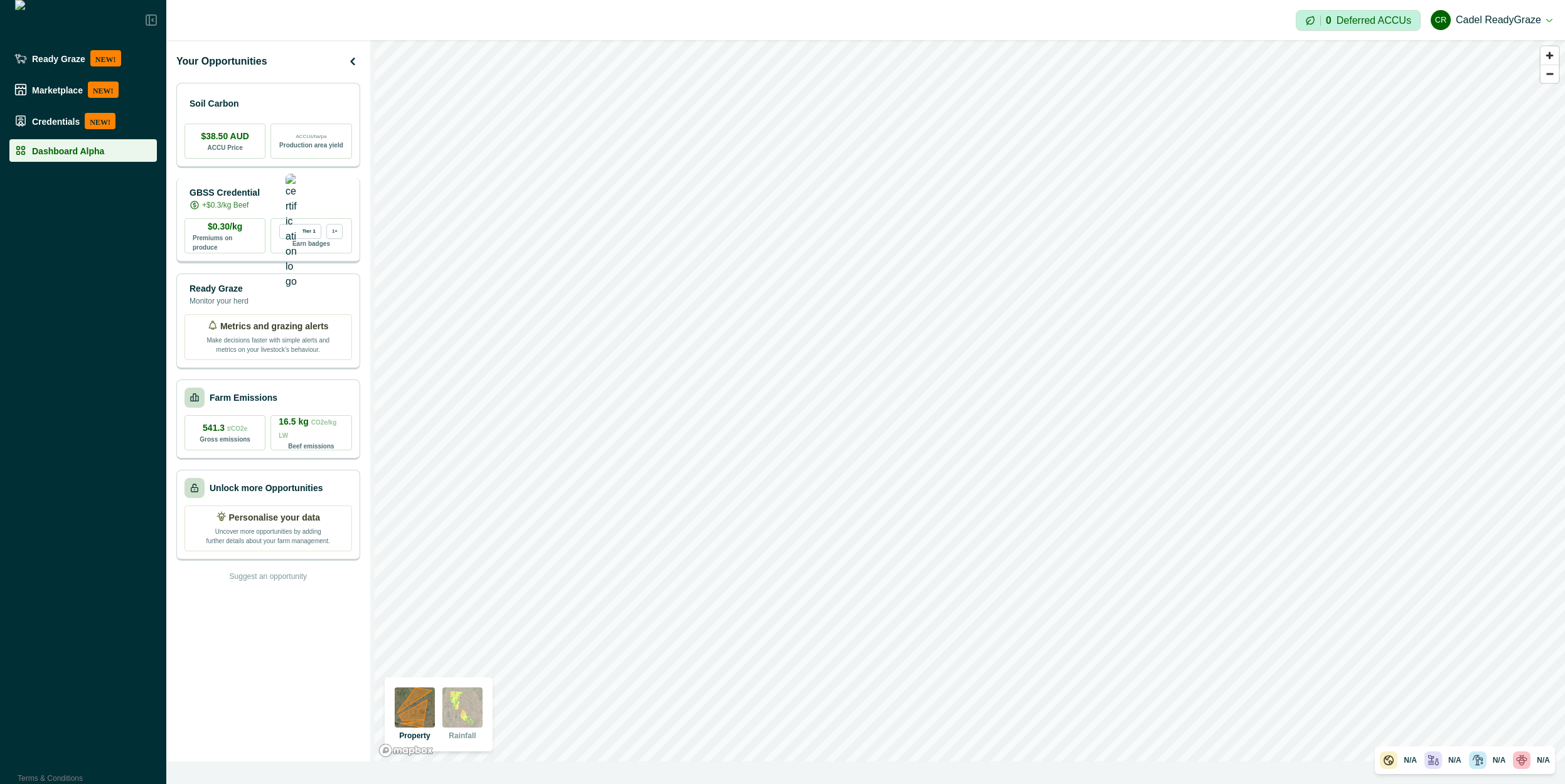
click at [258, 193] on p "GBSS Credential" at bounding box center [225, 193] width 70 height 13
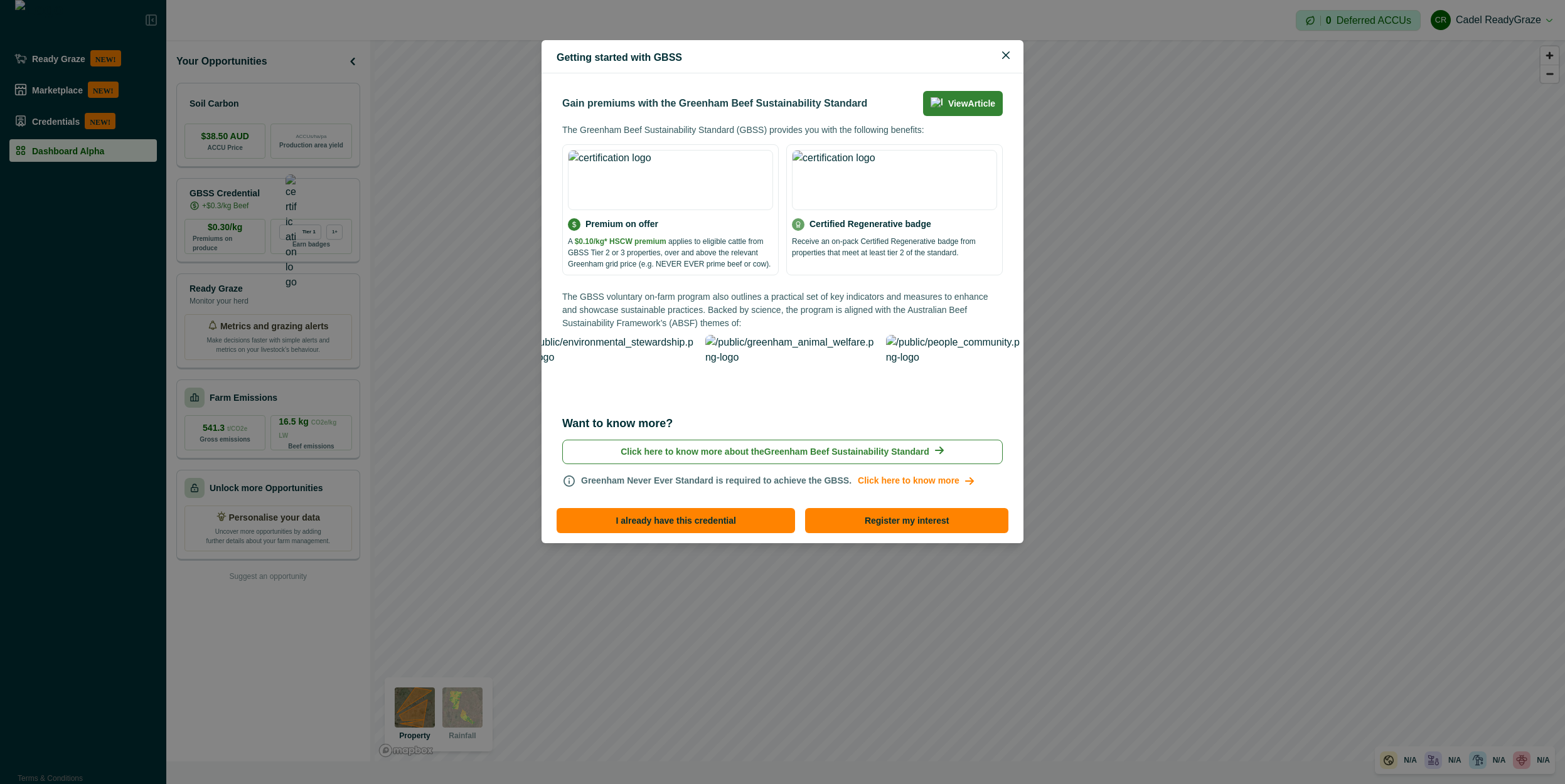
click at [794, 474] on p "Greenham Never Ever Standard is required to achieve the GBSS. Click here to kno…" at bounding box center [781, 481] width 400 height 14
click at [870, 474] on span "Click here to know more" at bounding box center [916, 480] width 129 height 13
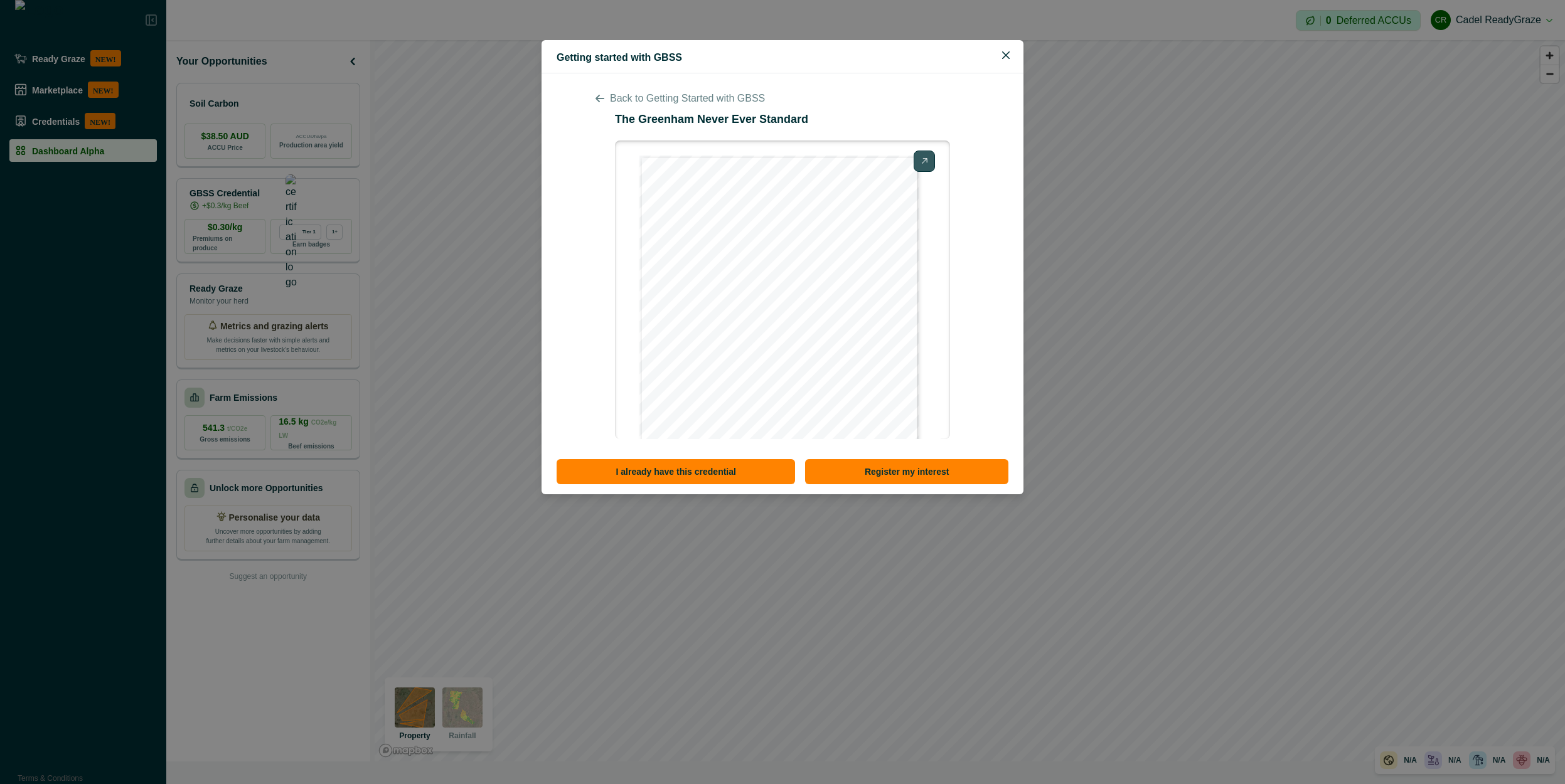
click at [630, 107] on div "Back to Getting Started with GBSS The Greenham Never Ever Standard Open in new …" at bounding box center [782, 265] width 440 height 348
click at [638, 101] on p "Back to Getting Started with GBSS" at bounding box center [688, 98] width 155 height 15
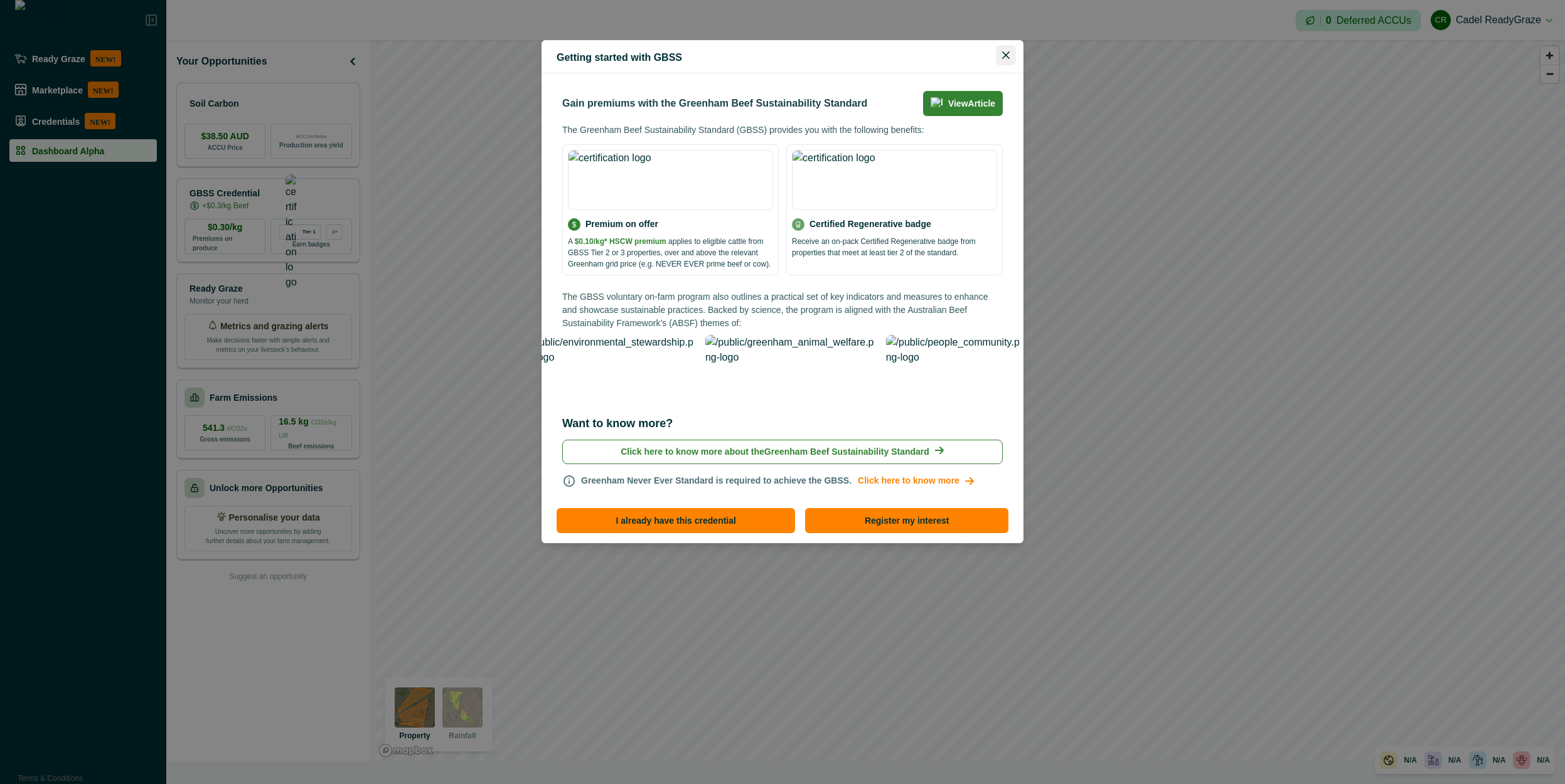
click at [1004, 56] on icon "Close" at bounding box center [1006, 55] width 8 height 8
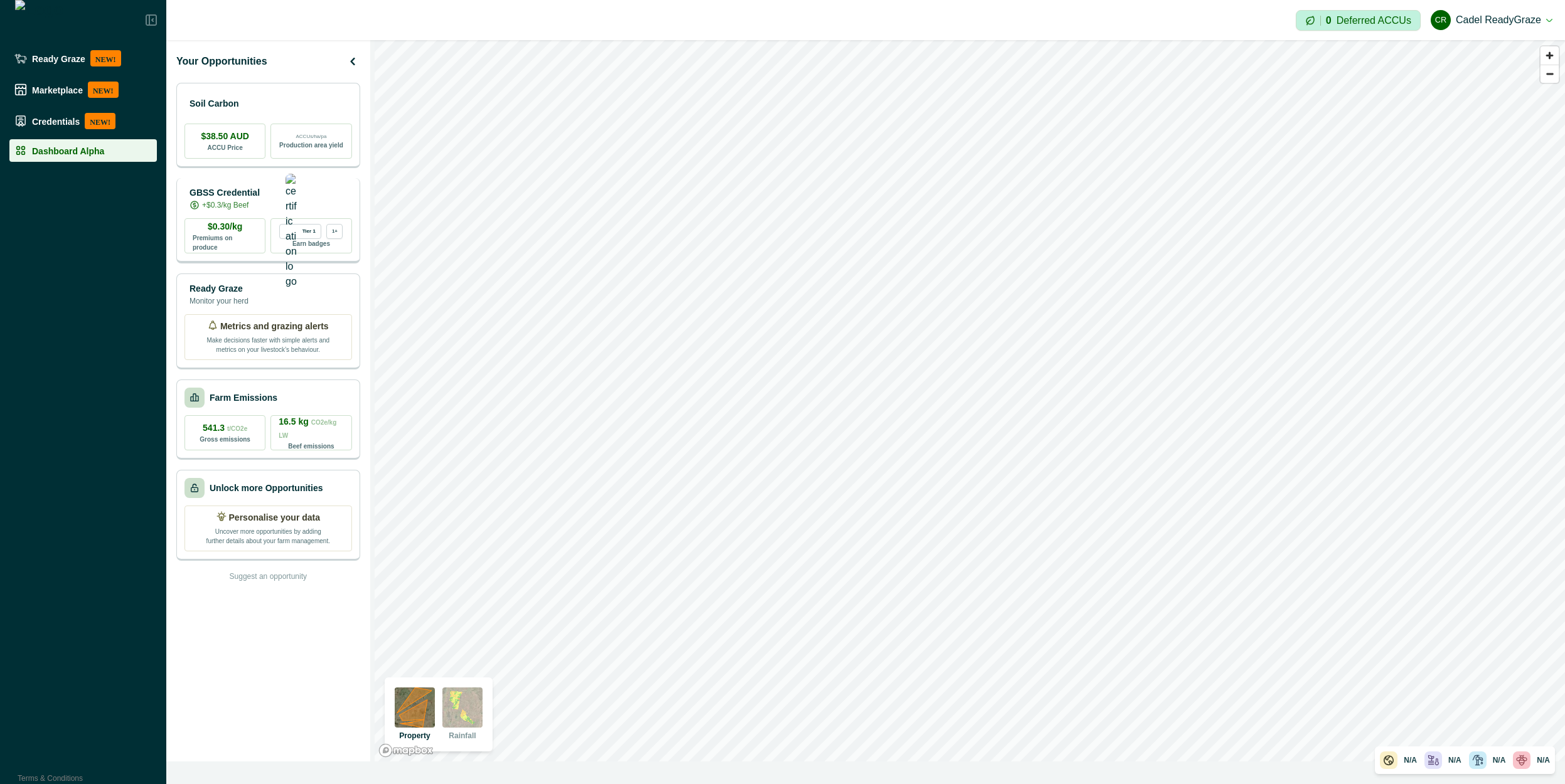
click at [260, 198] on p "GBSS Credential" at bounding box center [225, 193] width 70 height 13
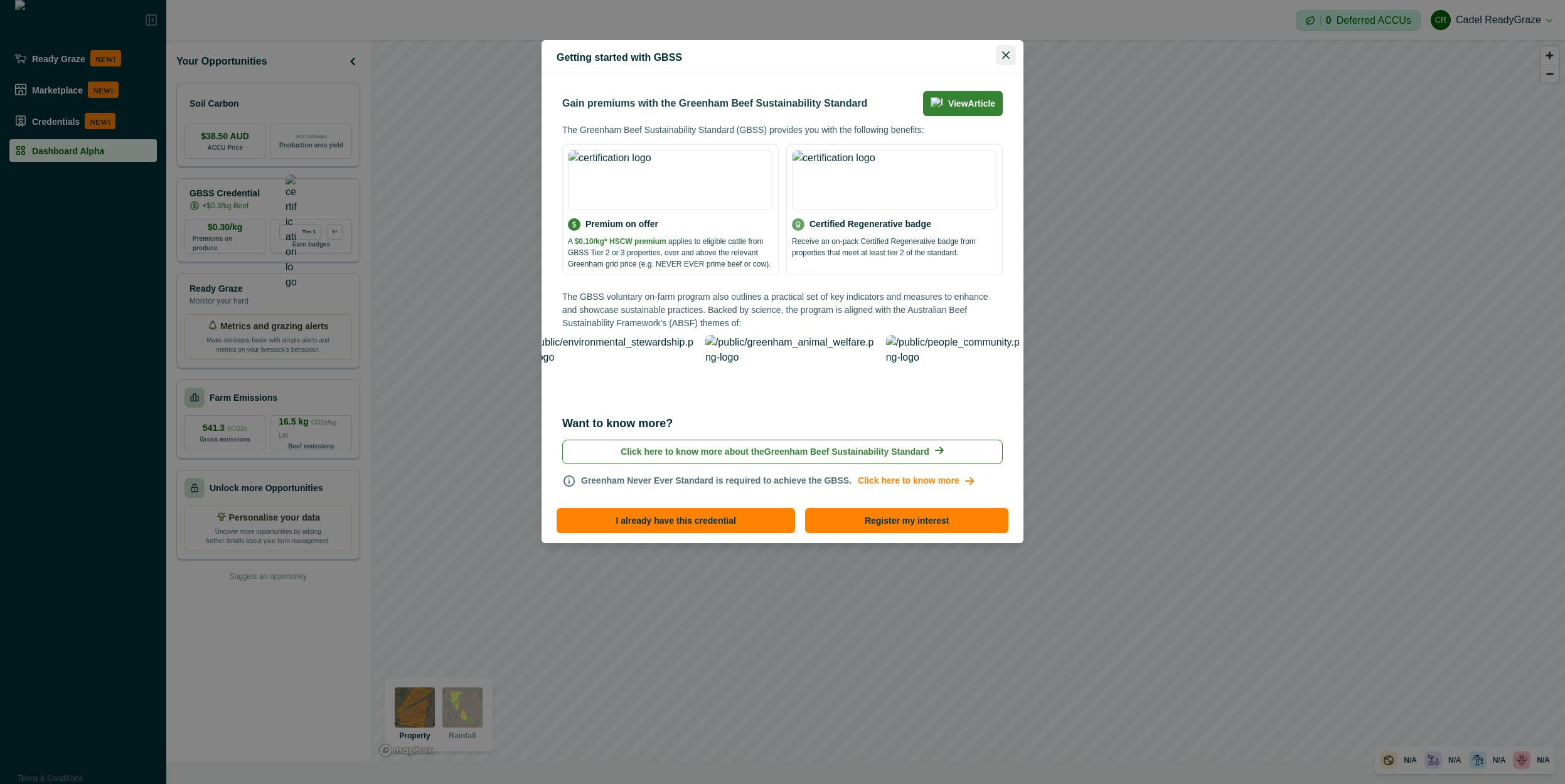
click at [1009, 50] on button "Close" at bounding box center [1006, 54] width 20 height 20
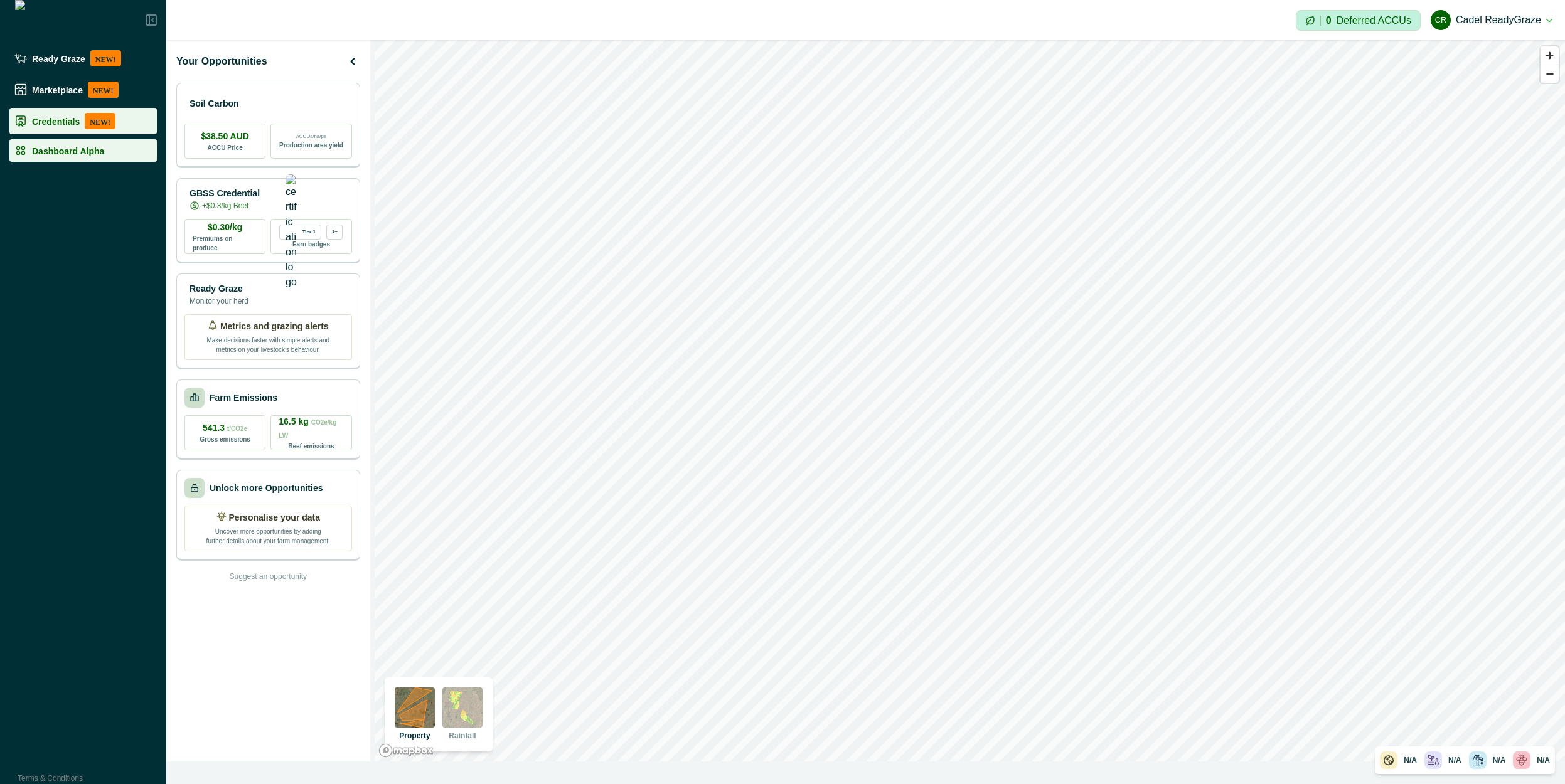
click at [56, 130] on li "Credentials NEW!" at bounding box center [83, 120] width 147 height 26
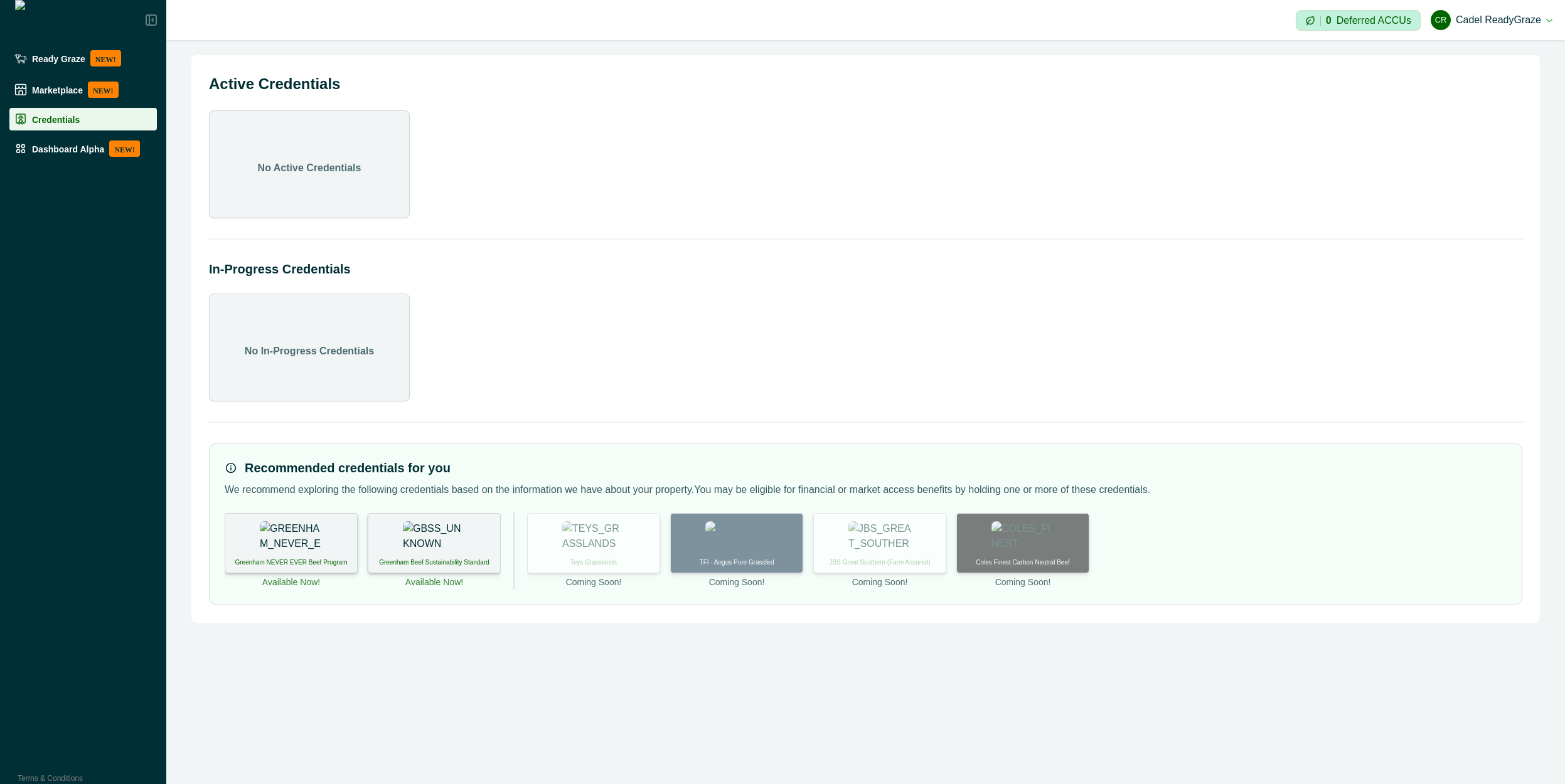
click at [304, 543] on img at bounding box center [291, 537] width 63 height 31
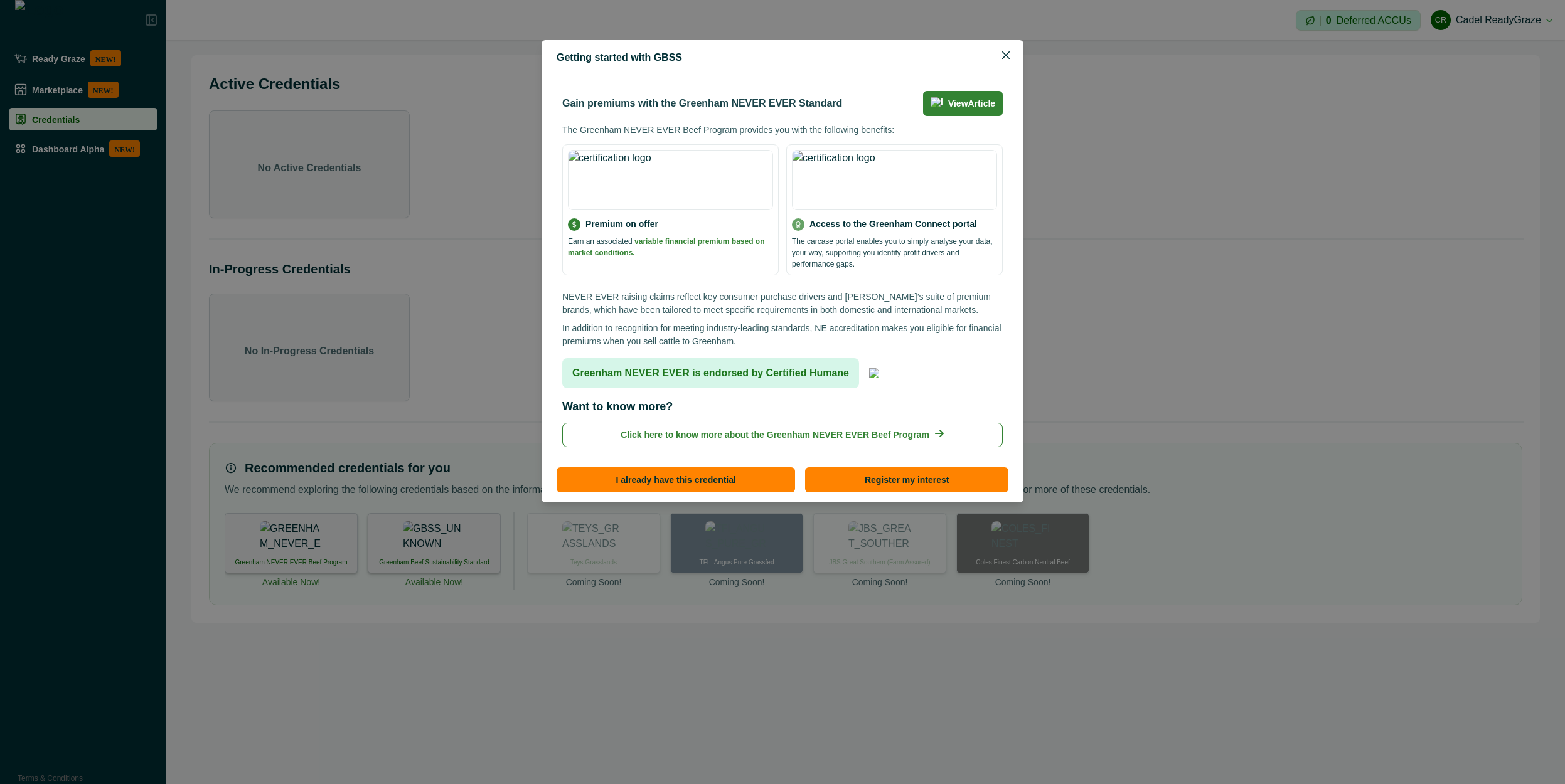
click at [349, 556] on div "Getting started with GBSS Gain premiums with the Greenham NEVER EVER Standard V…" at bounding box center [783, 392] width 1565 height 784
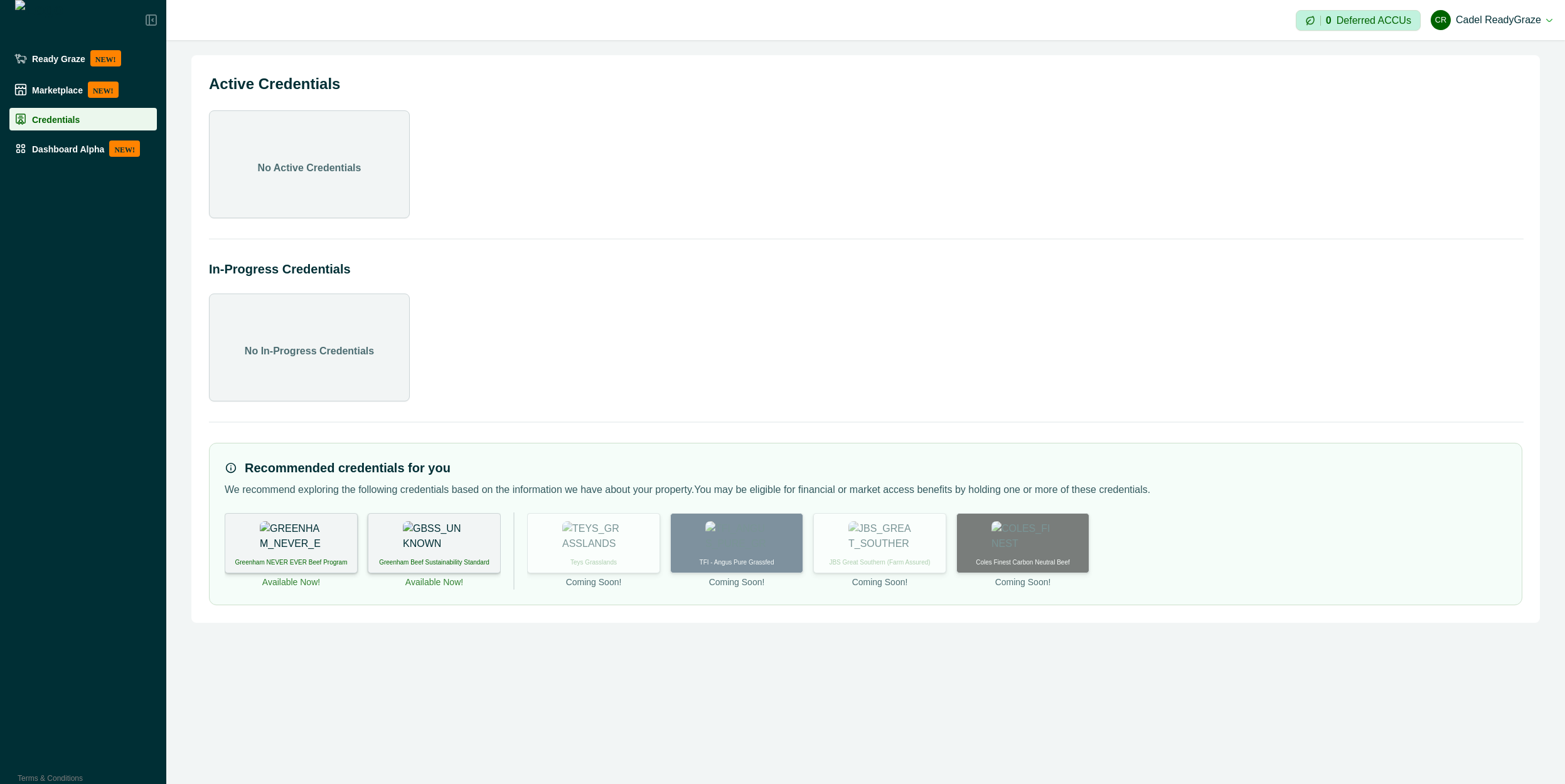
click at [367, 540] on div "Greenham NEVER EVER Beef Program Available Now! Greenham Beef Sustainability St…" at bounding box center [362, 551] width 276 height 76
click at [397, 543] on div "Greenham Beef Sustainability Standard" at bounding box center [435, 543] width 133 height 60
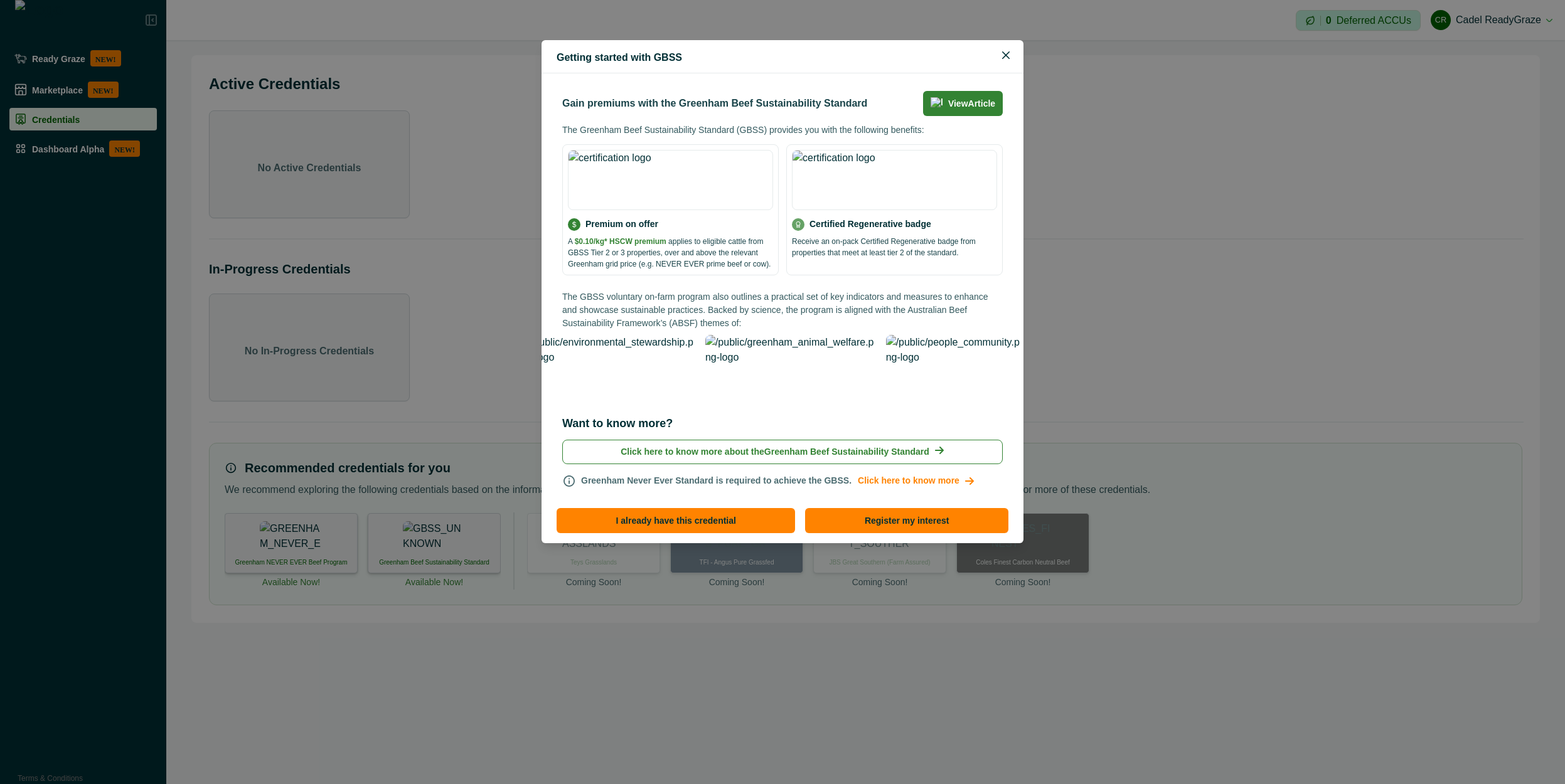
click at [882, 445] on p "Click here to know more about the Greenham Beef Sustainability Standard" at bounding box center [775, 452] width 309 height 13
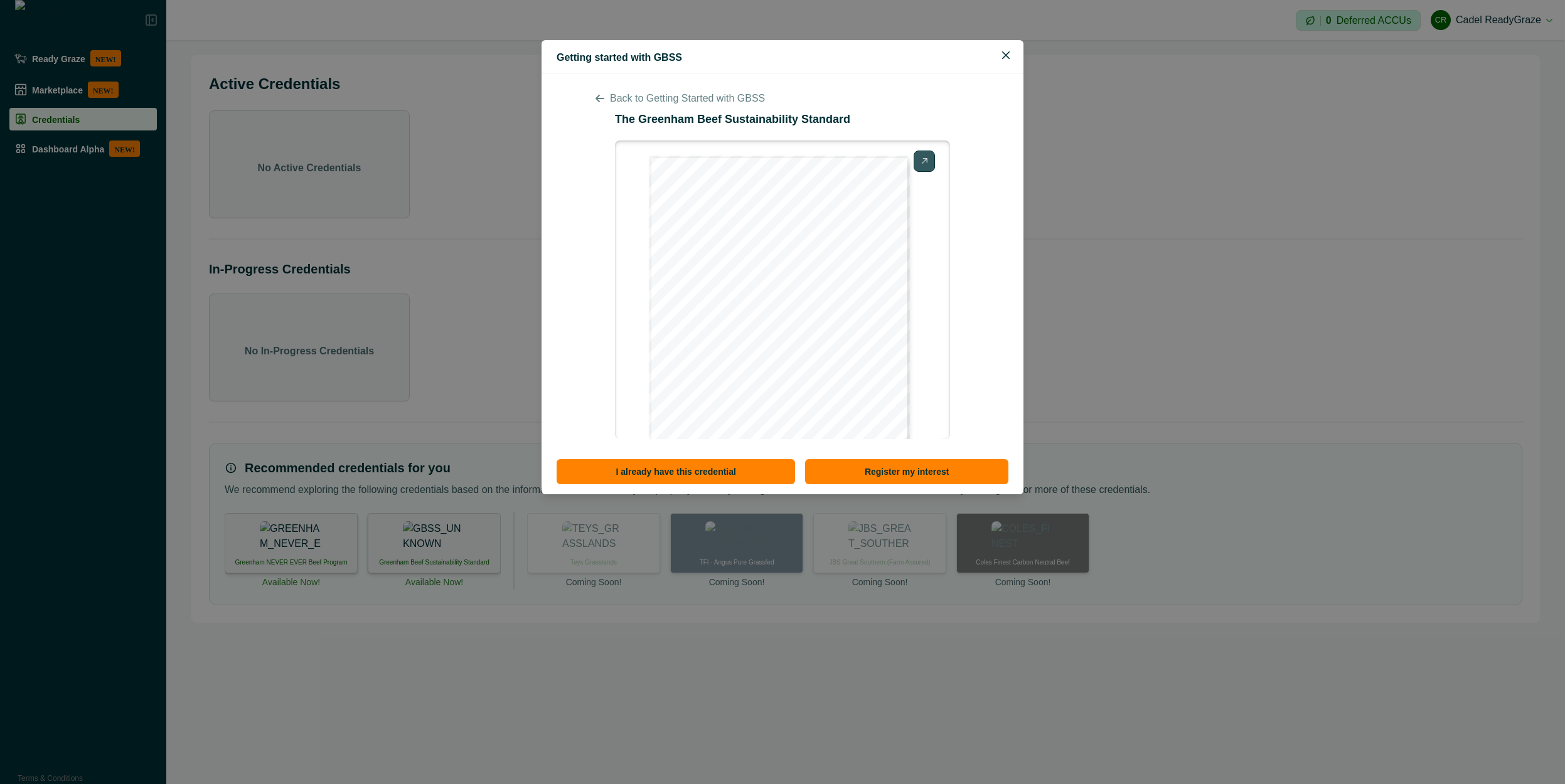
click at [599, 103] on icon at bounding box center [600, 99] width 10 height 10
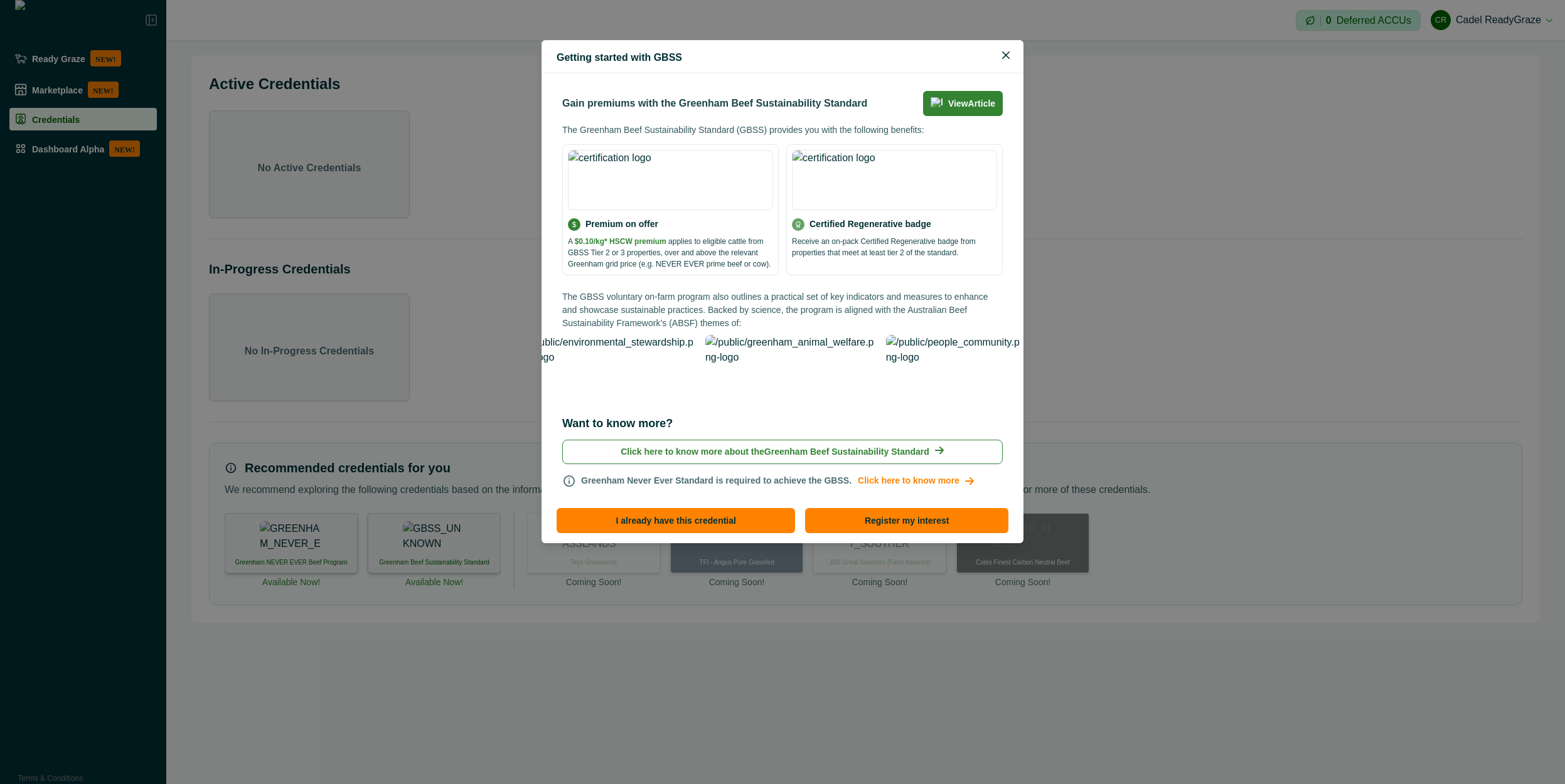
click at [303, 555] on div "Getting started with GBSS Gain premiums with the Greenham Beef Sustainability S…" at bounding box center [783, 392] width 1565 height 784
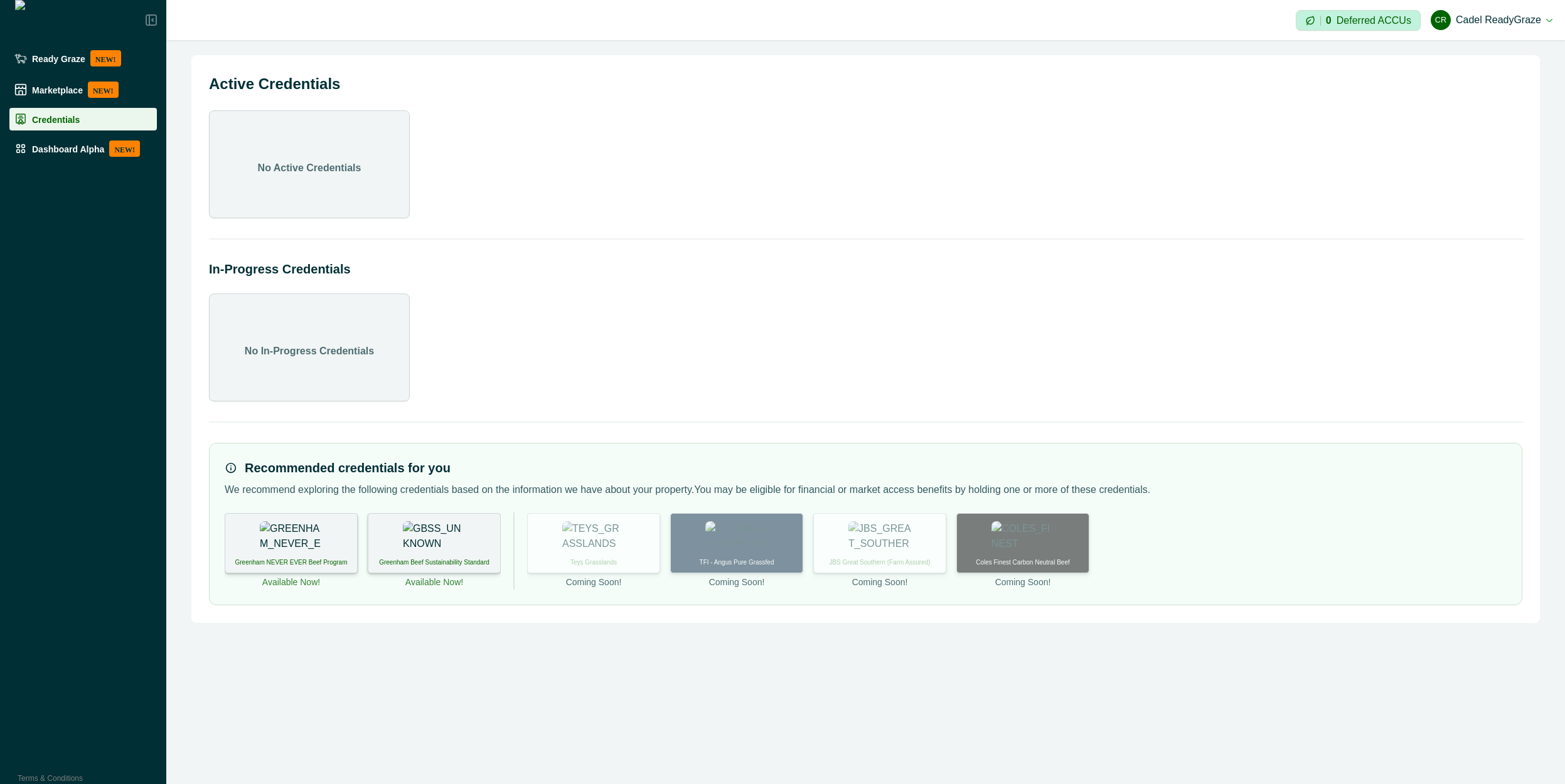
click at [302, 537] on img at bounding box center [291, 537] width 63 height 31
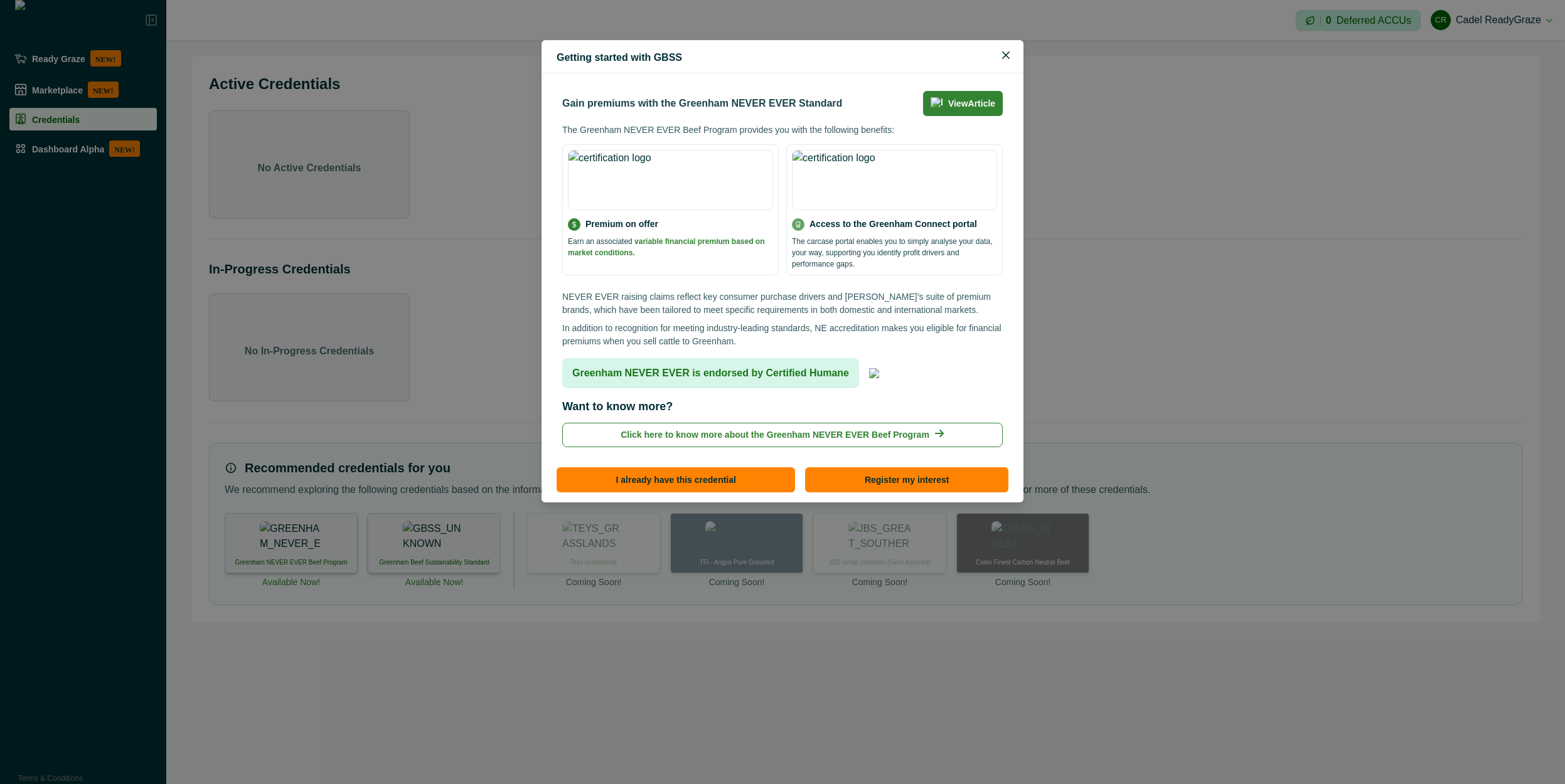
click at [750, 429] on p "Click here to know more about the Greenham NEVER EVER Beef Program" at bounding box center [775, 435] width 309 height 13
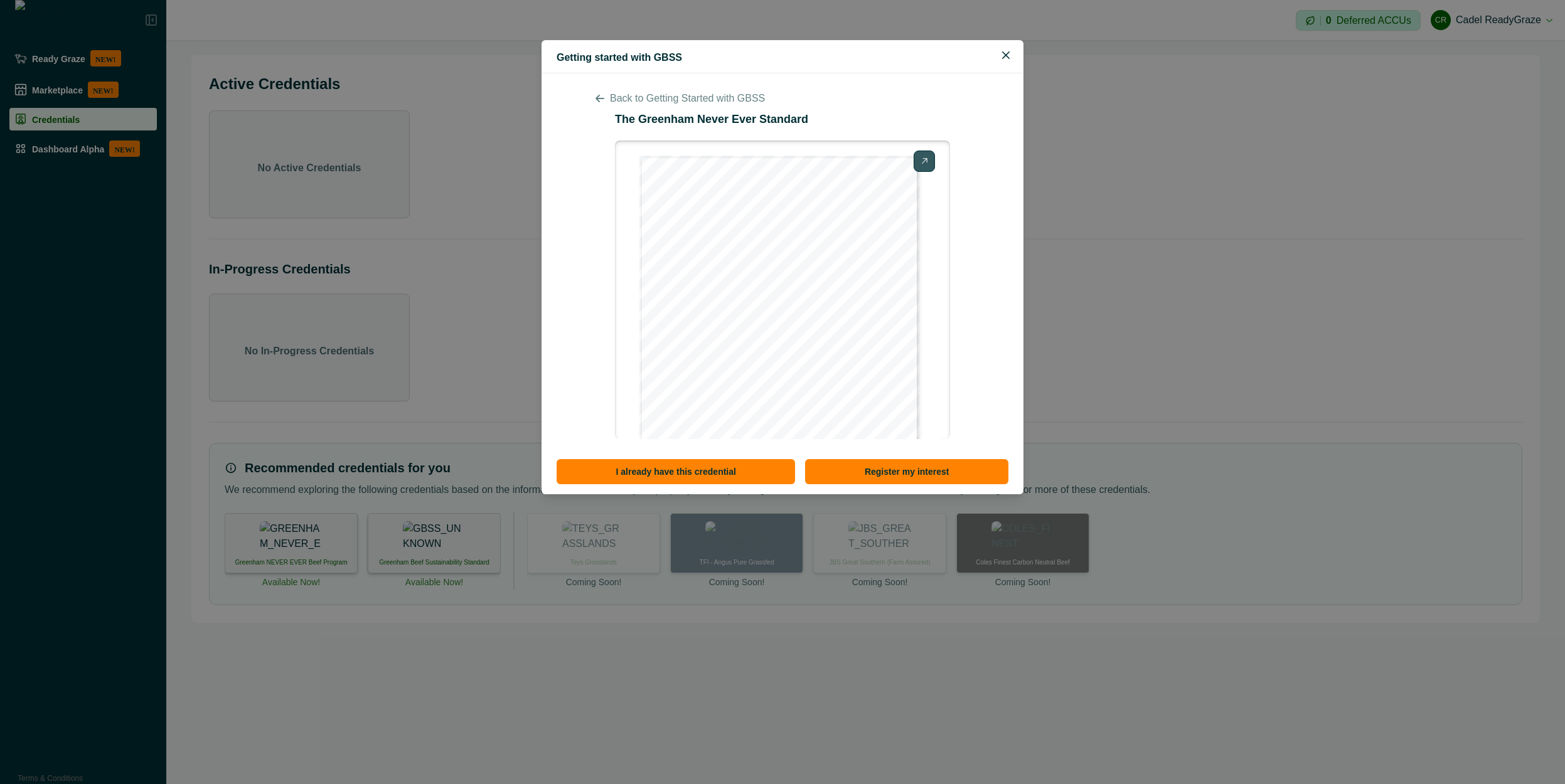
click at [625, 104] on p "Back to Getting Started with GBSS" at bounding box center [688, 98] width 155 height 15
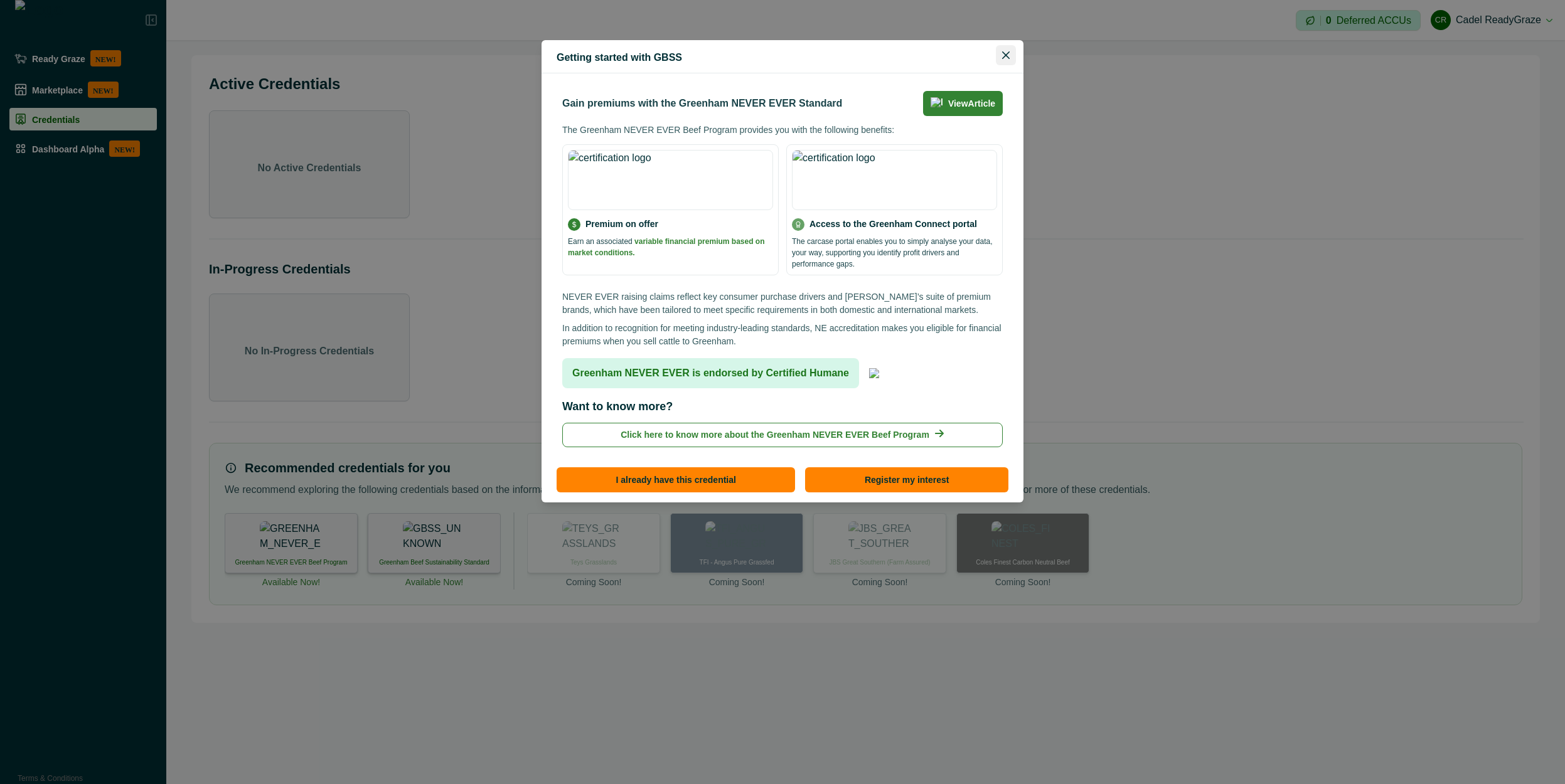
click at [1001, 60] on button "Close" at bounding box center [1006, 54] width 20 height 20
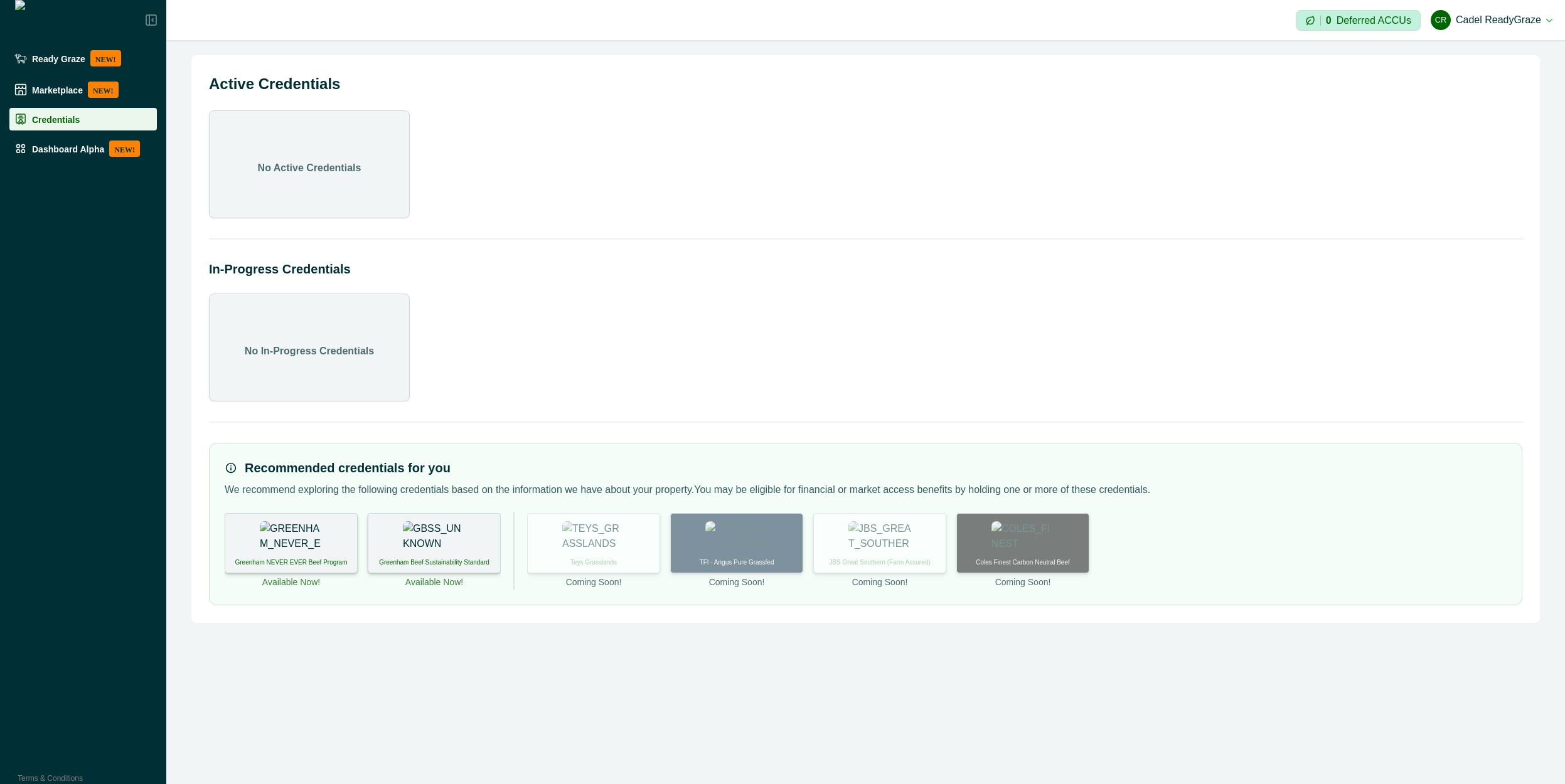
click at [292, 516] on div "Greenham NEVER EVER Beef Program" at bounding box center [291, 543] width 133 height 60
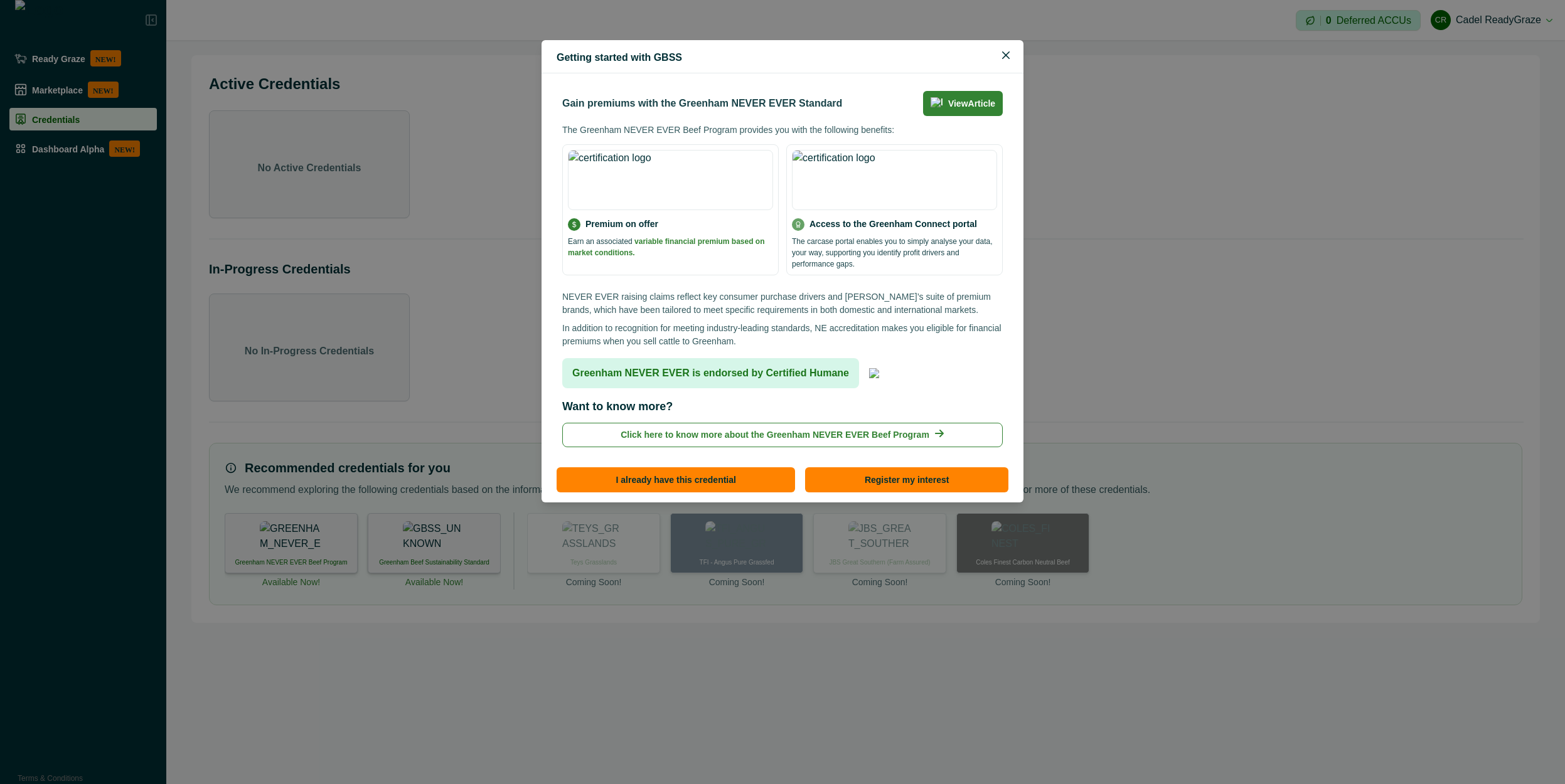
click at [412, 541] on div "Getting started with GBSS Gain premiums with the Greenham NEVER EVER Standard V…" at bounding box center [783, 392] width 1565 height 784
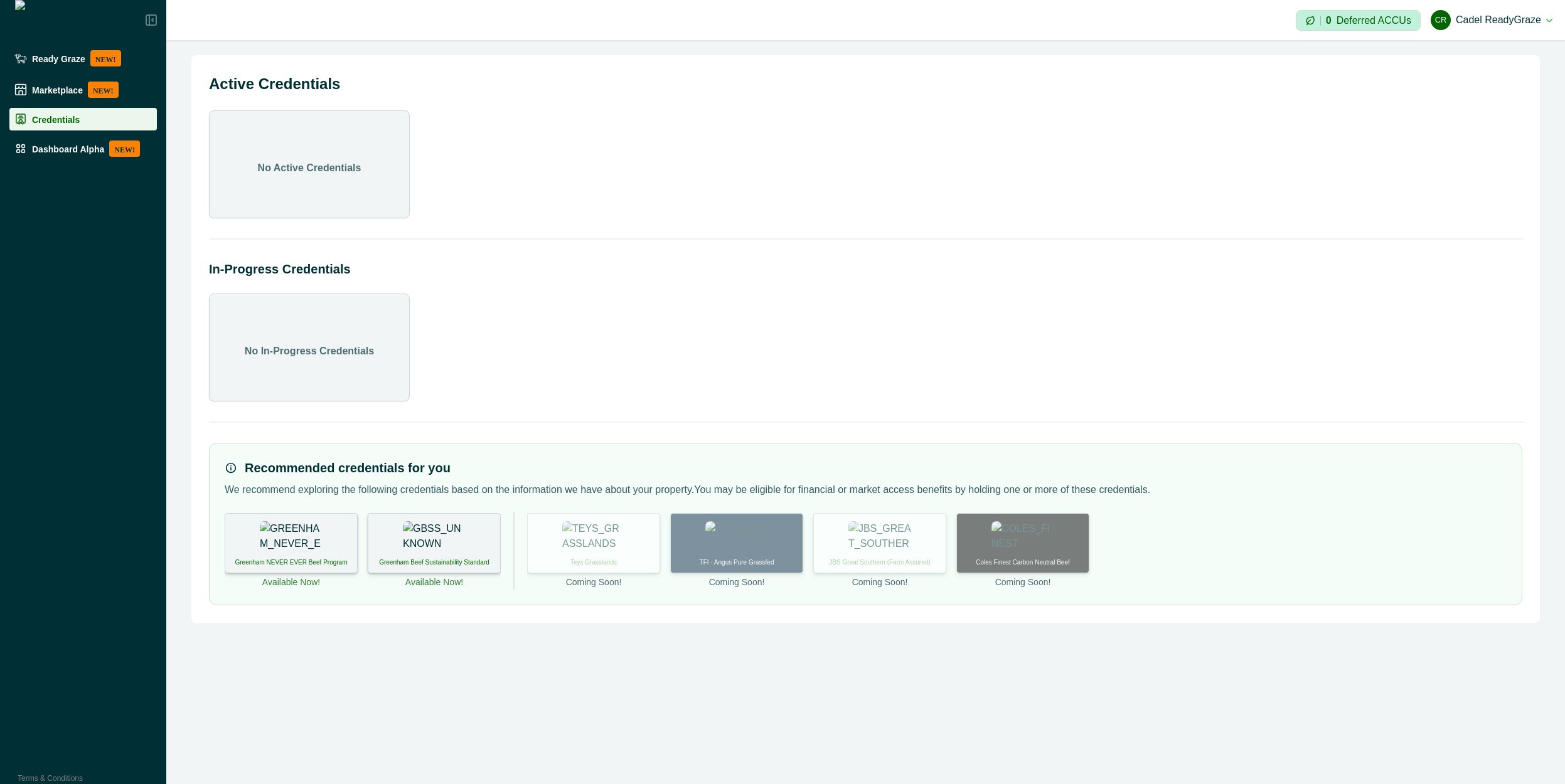
click at [447, 543] on img at bounding box center [434, 537] width 63 height 31
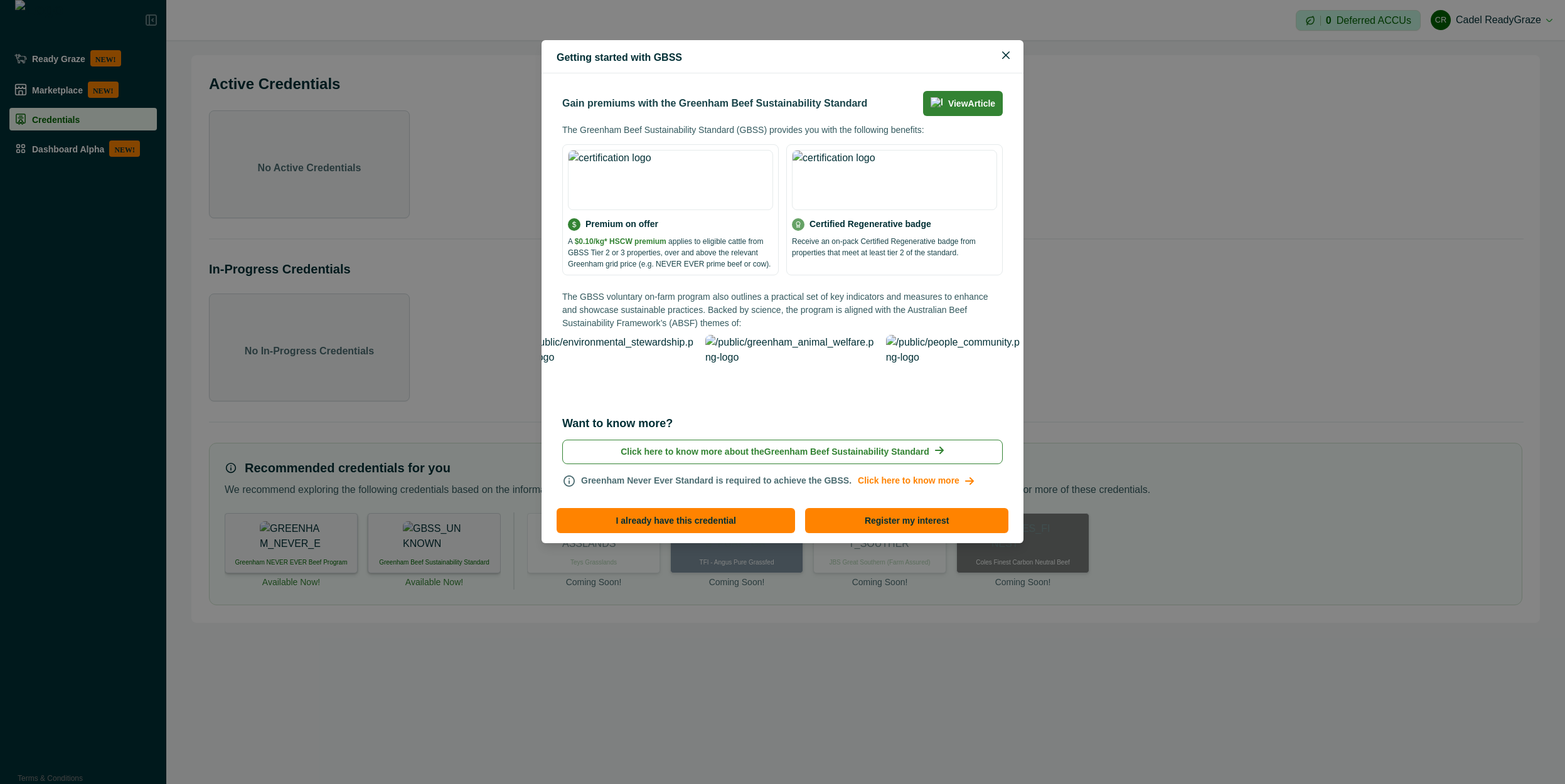
click at [299, 547] on div "Getting started with GBSS Gain premiums with the Greenham Beef Sustainability S…" at bounding box center [783, 392] width 1565 height 784
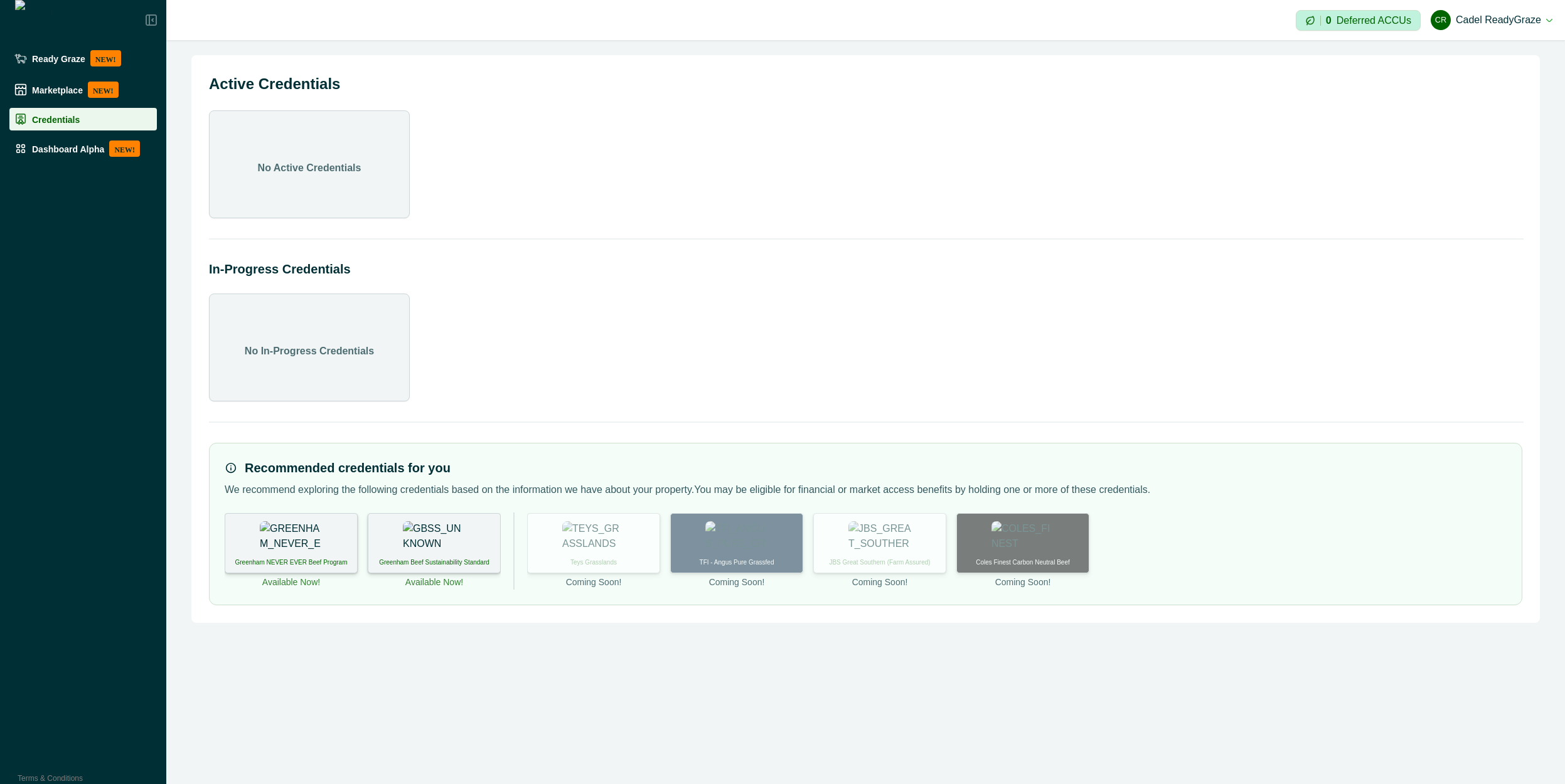
click at [299, 547] on img at bounding box center [291, 537] width 63 height 31
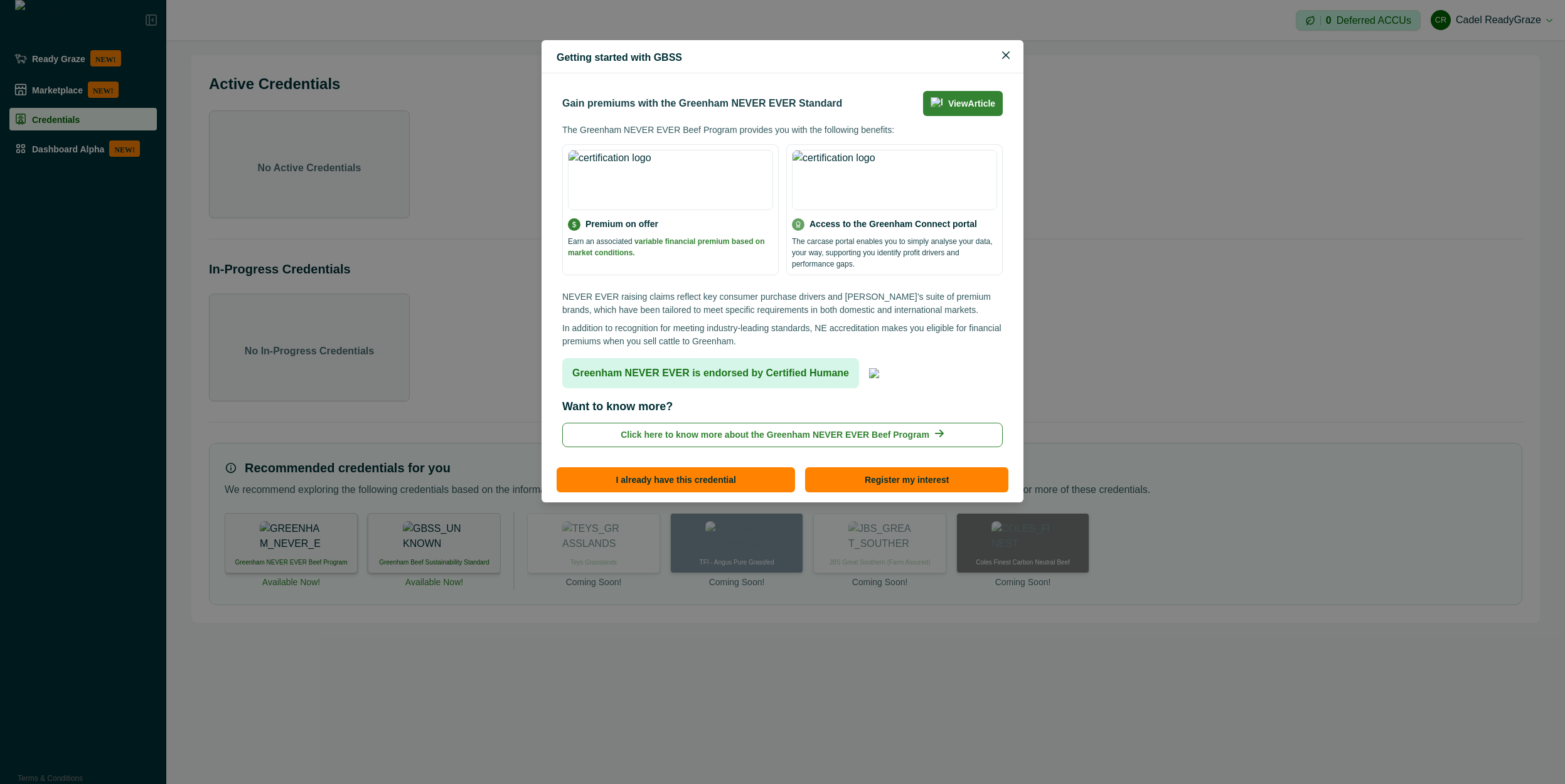
click at [399, 462] on div "Getting started with GBSS Gain premiums with the Greenham NEVER EVER Standard V…" at bounding box center [783, 392] width 1565 height 784
